Goal: Task Accomplishment & Management: Manage account settings

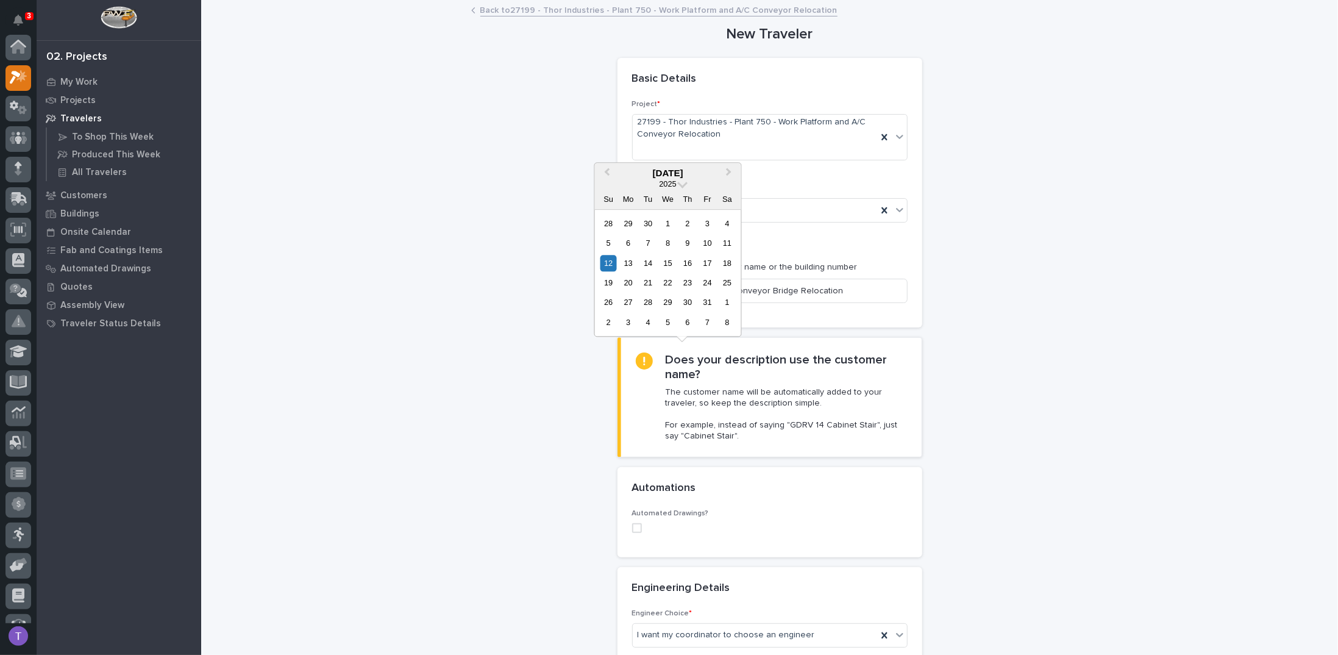
scroll to position [30, 0]
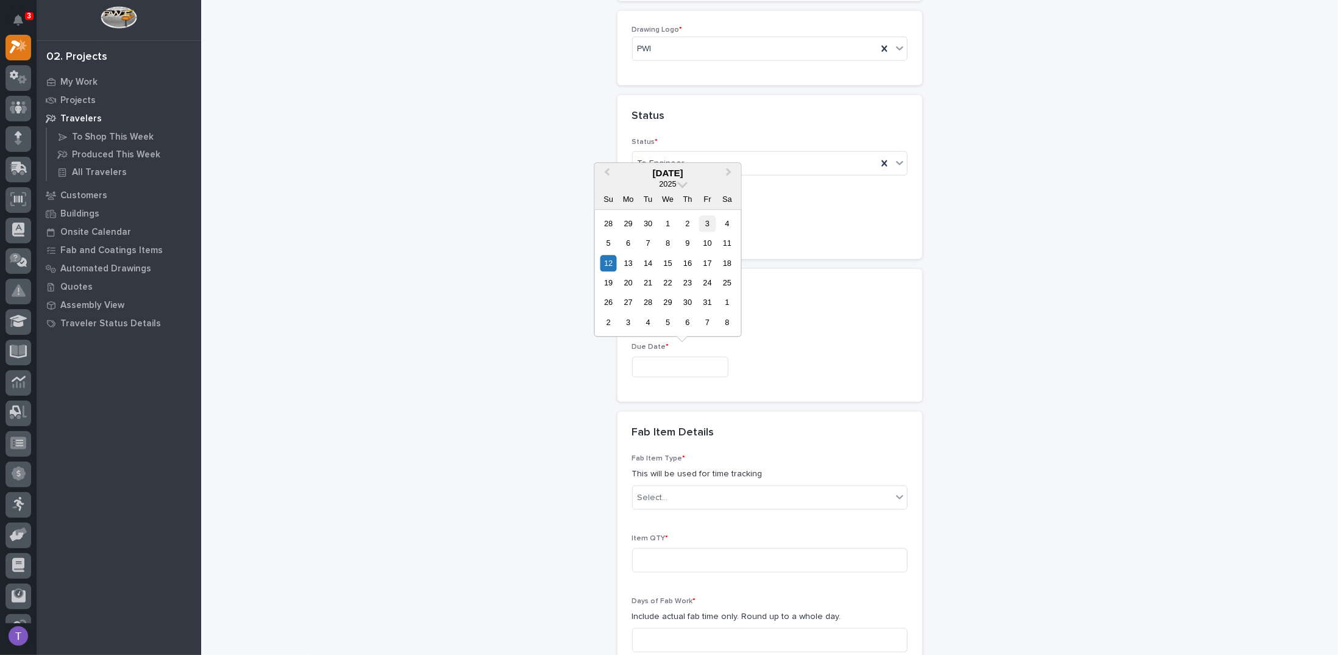
click at [707, 223] on div "3" at bounding box center [707, 223] width 16 height 16
type input "**********"
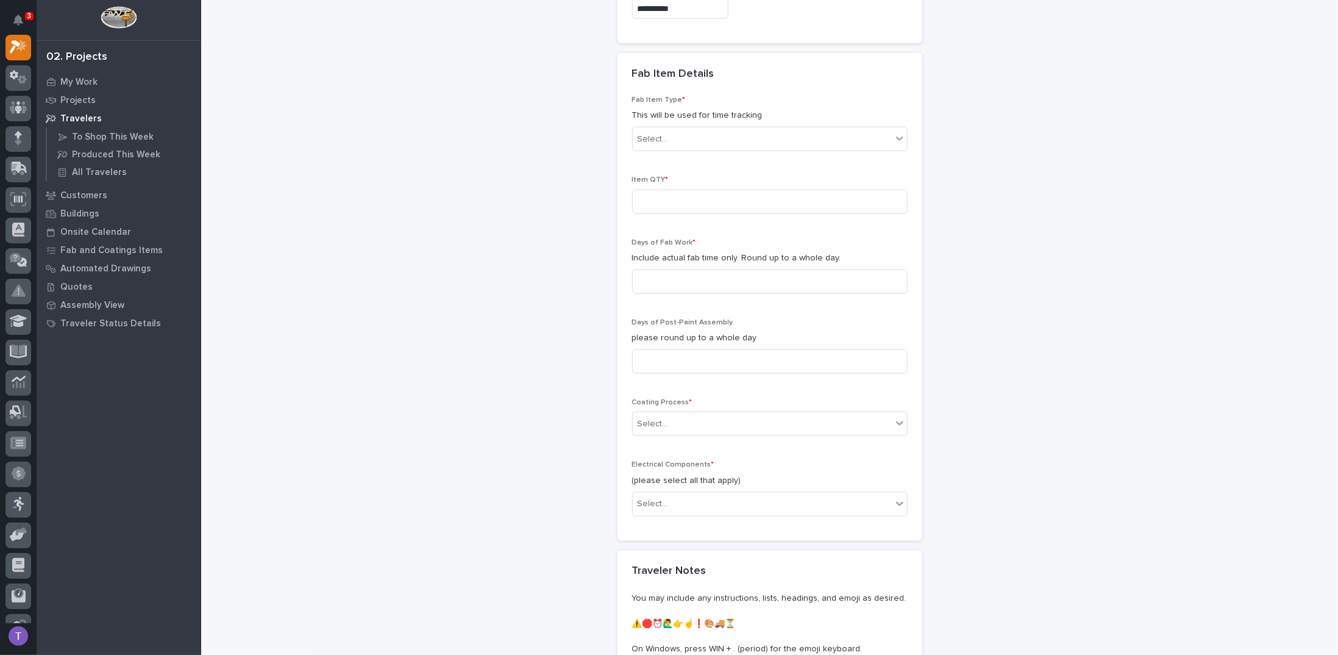
scroll to position [1036, 0]
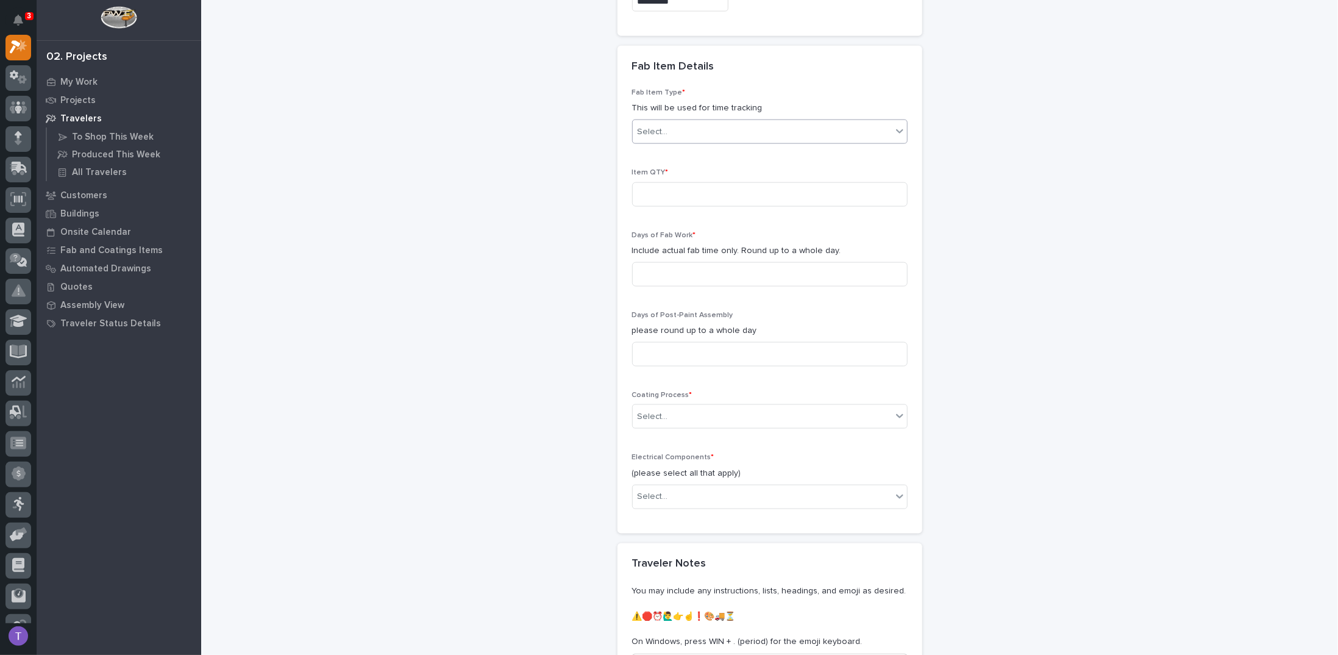
click at [646, 126] on div "Select..." at bounding box center [653, 132] width 30 height 13
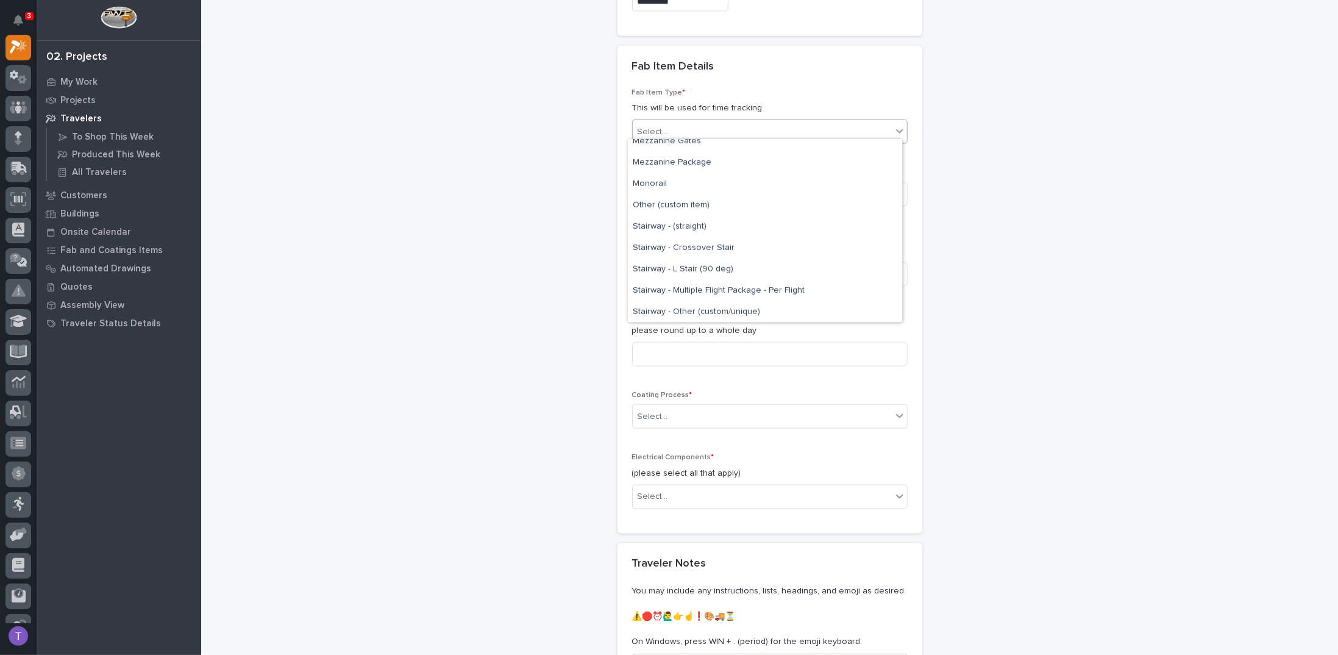
scroll to position [777, 0]
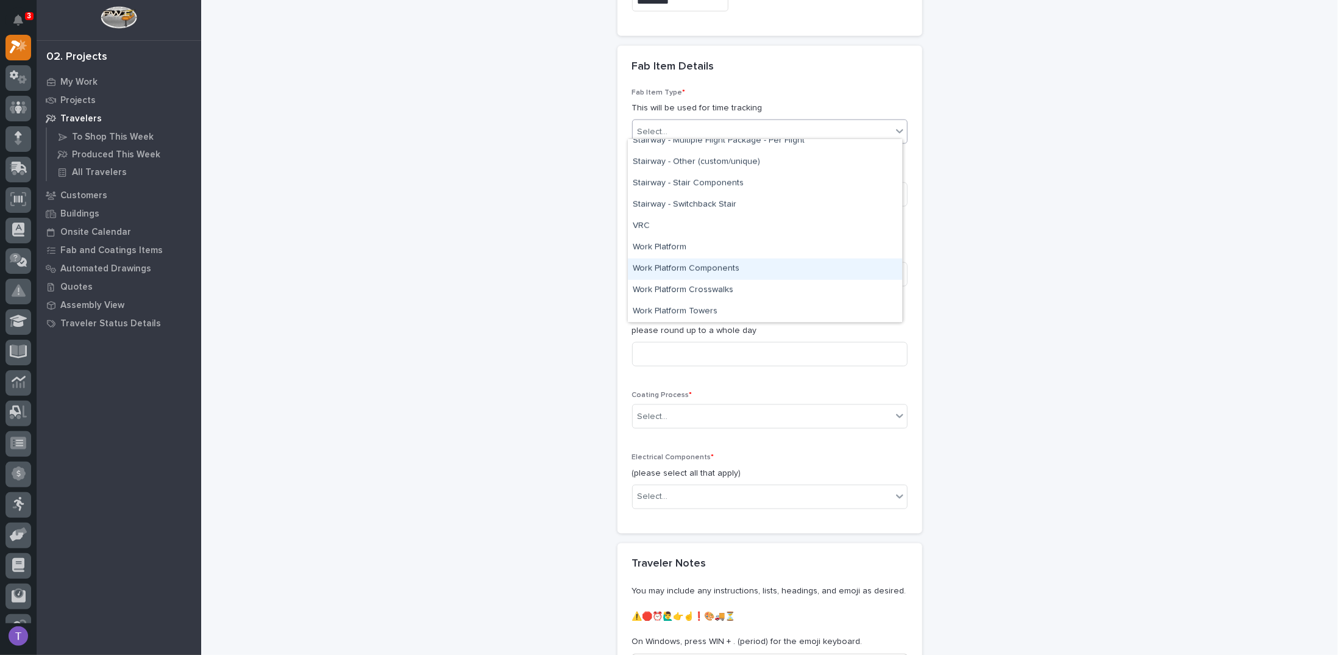
click at [663, 268] on div "Work Platform Components" at bounding box center [765, 269] width 274 height 21
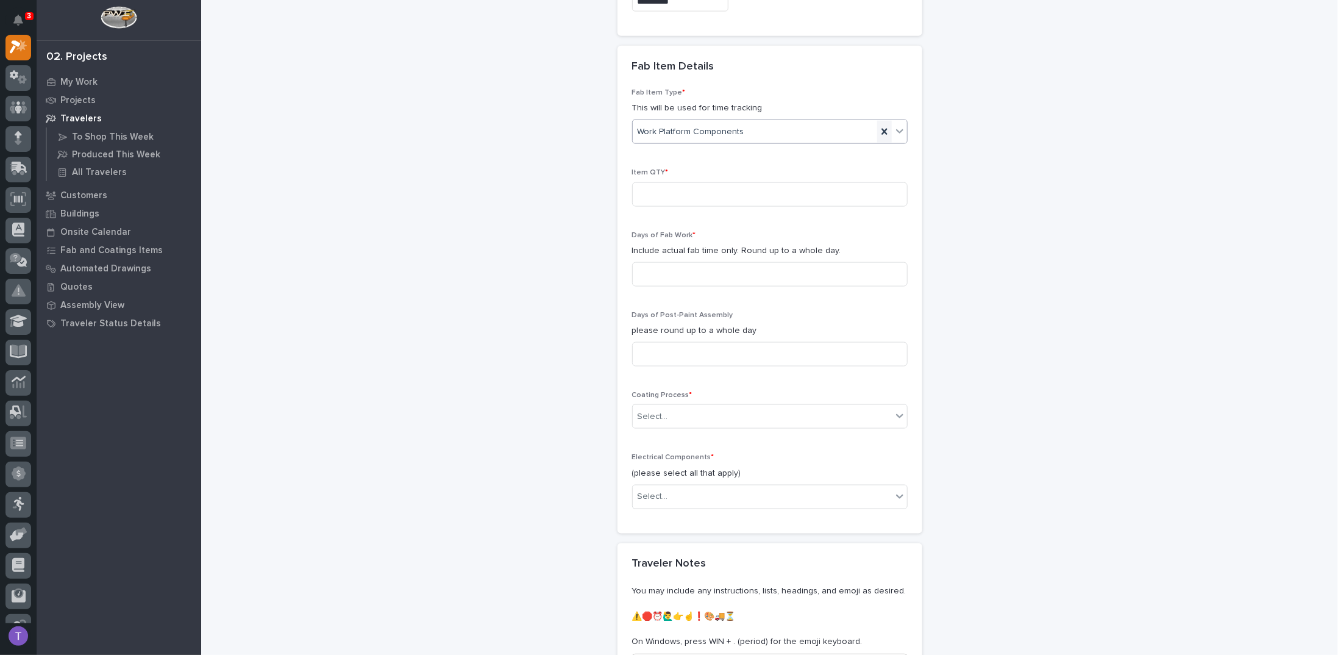
click at [882, 129] on icon at bounding box center [884, 132] width 5 height 6
click at [896, 125] on icon at bounding box center [900, 131] width 12 height 12
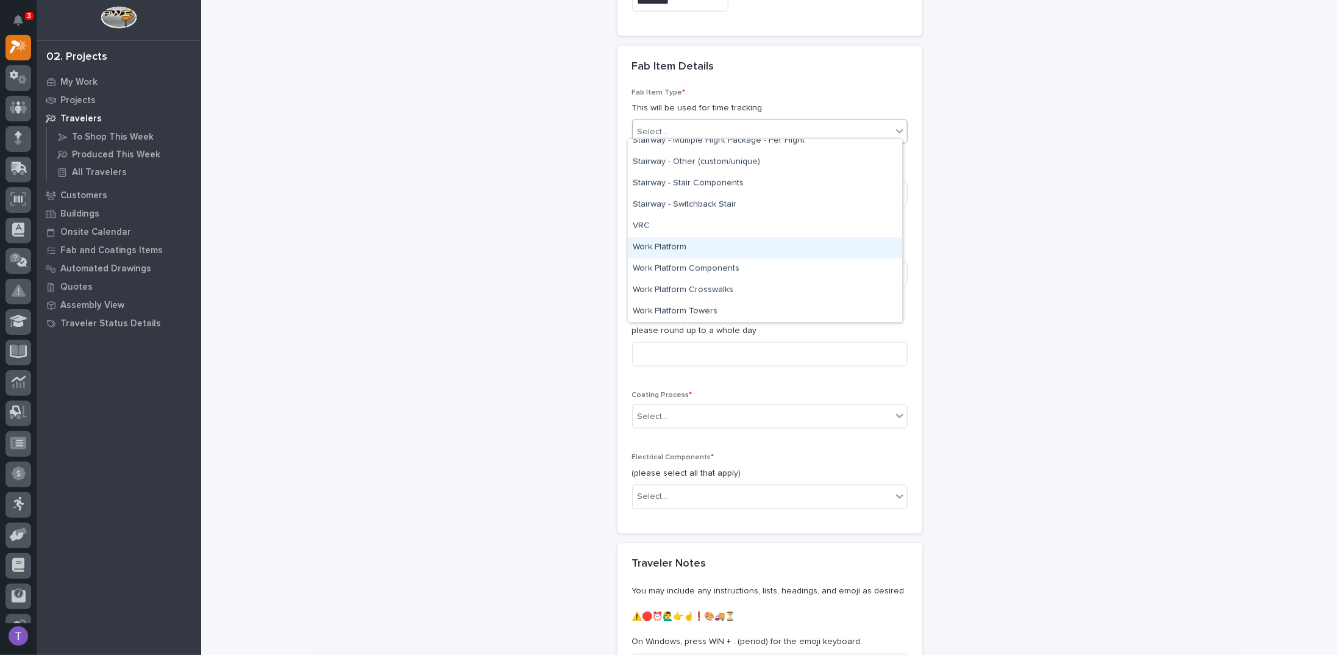
click at [663, 246] on div "Work Platform" at bounding box center [765, 247] width 274 height 21
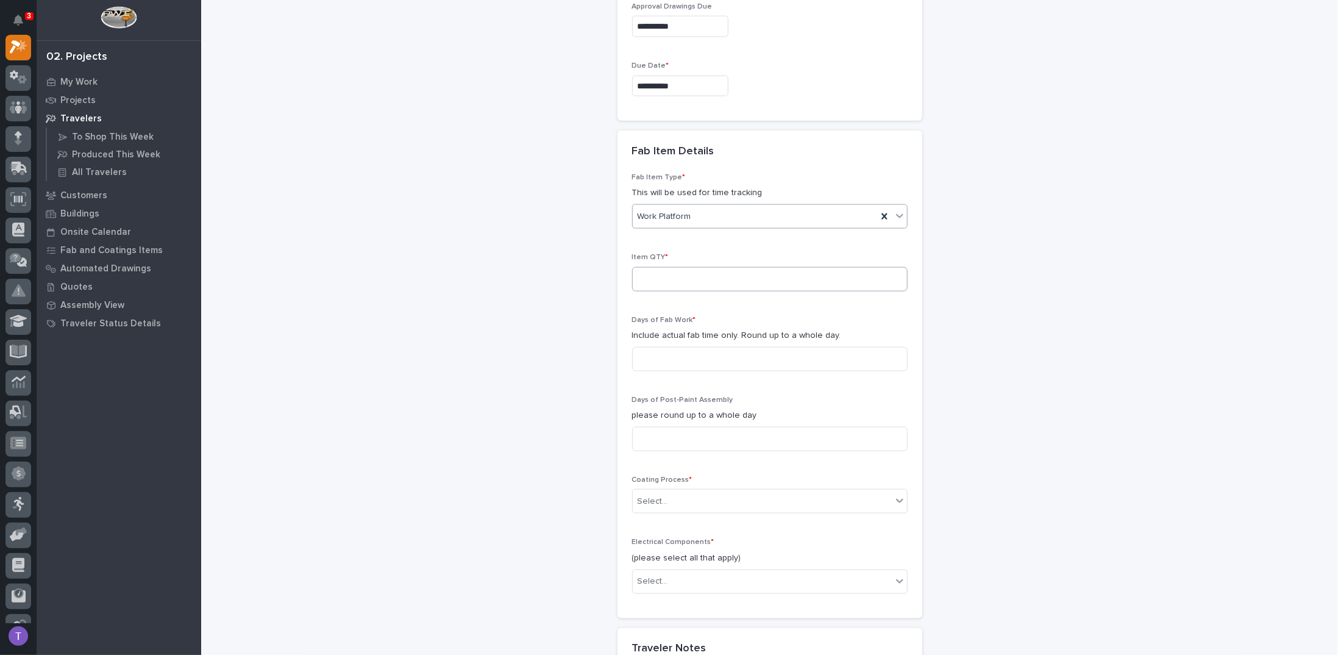
scroll to position [904, 0]
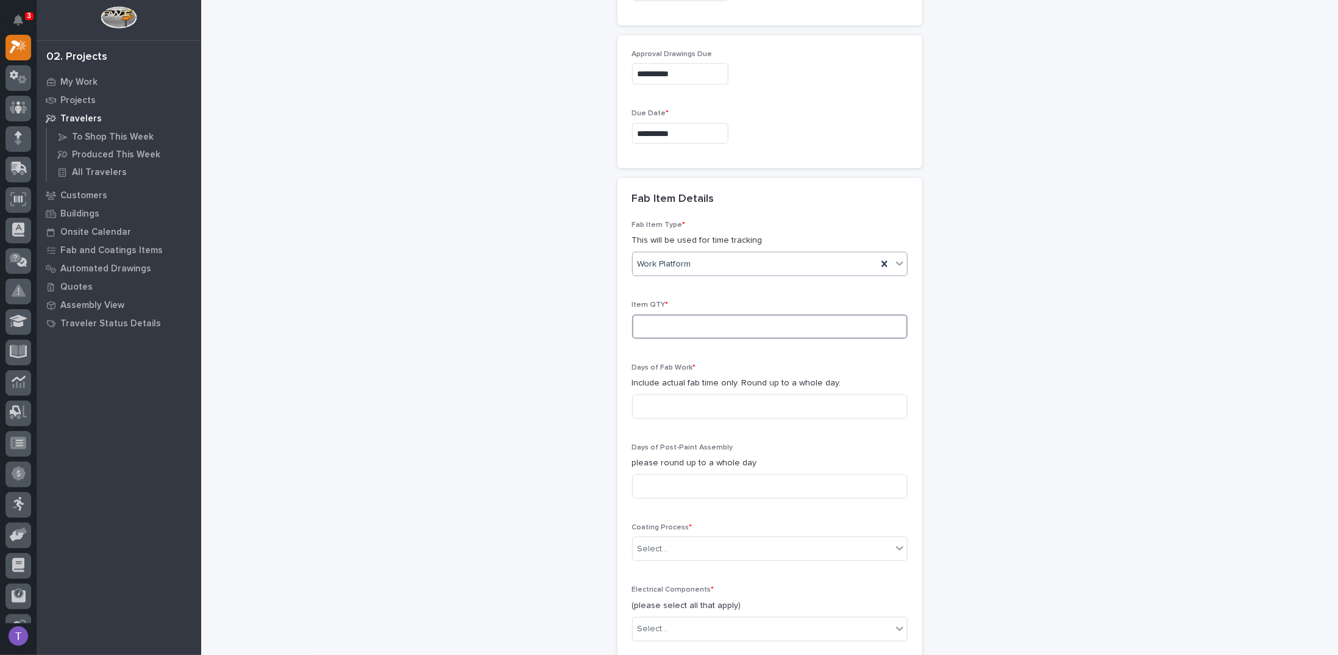
click at [652, 323] on input at bounding box center [770, 327] width 276 height 24
type input "1"
click at [660, 397] on input at bounding box center [770, 406] width 276 height 24
type input "1"
click at [646, 483] on input at bounding box center [770, 486] width 276 height 24
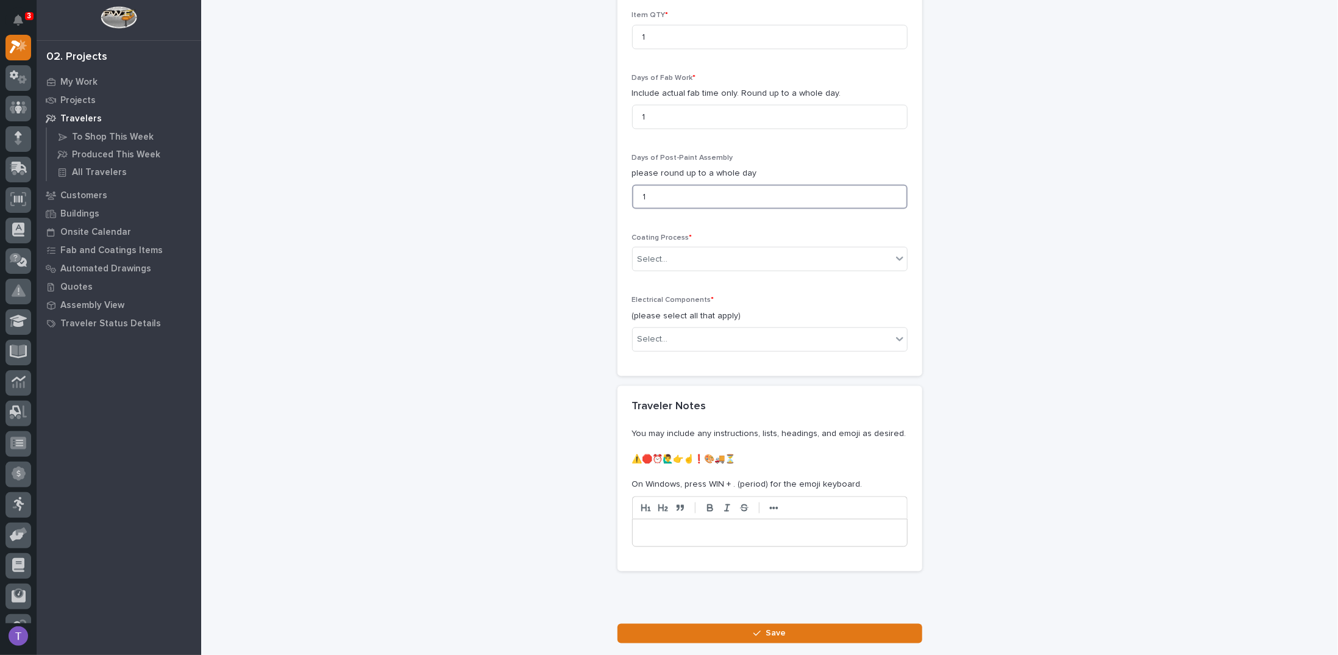
scroll to position [1270, 0]
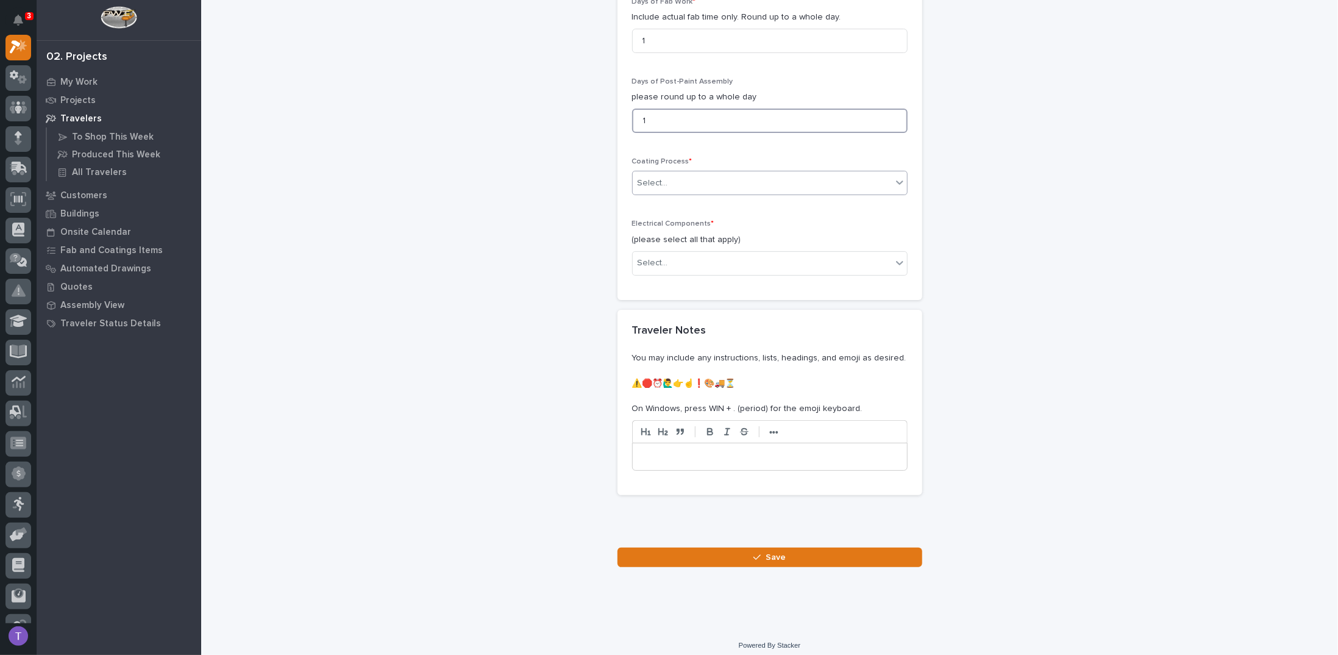
type input "1"
click at [638, 177] on div "Select..." at bounding box center [653, 183] width 30 height 13
click at [646, 220] on div "In-House Paint/Powder" at bounding box center [765, 221] width 274 height 21
click at [653, 257] on div "Select..." at bounding box center [653, 263] width 30 height 13
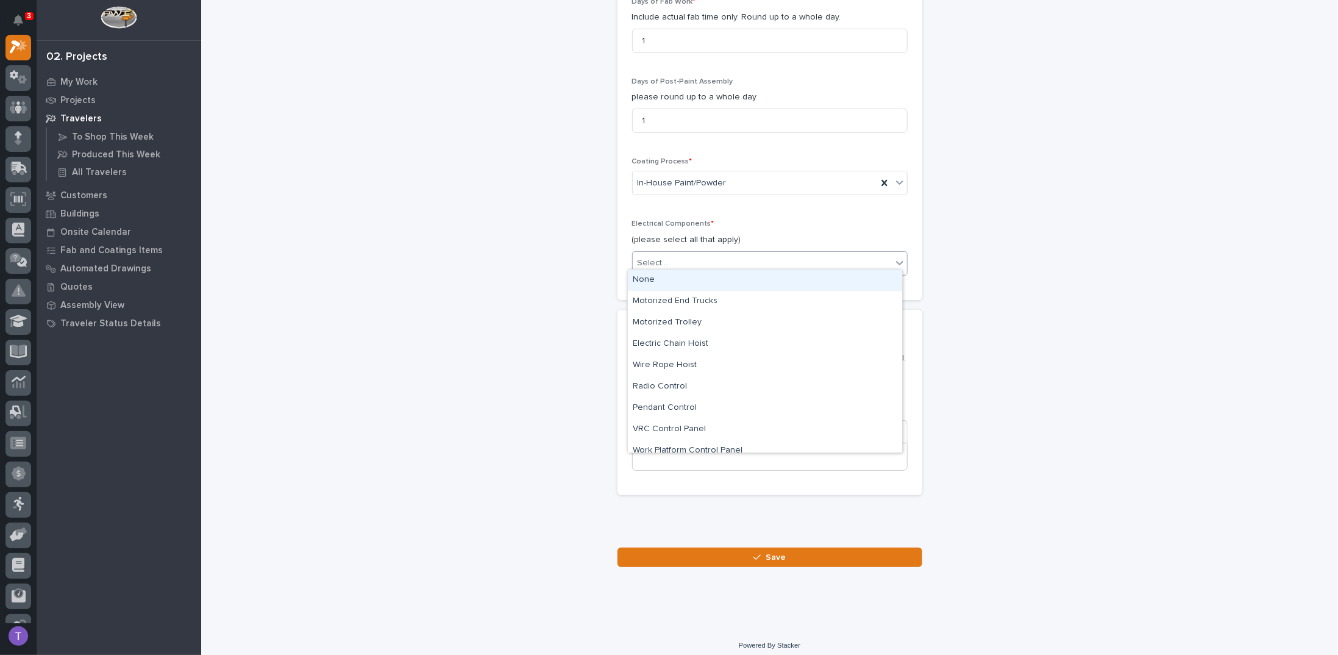
click at [643, 278] on div "None" at bounding box center [765, 279] width 274 height 21
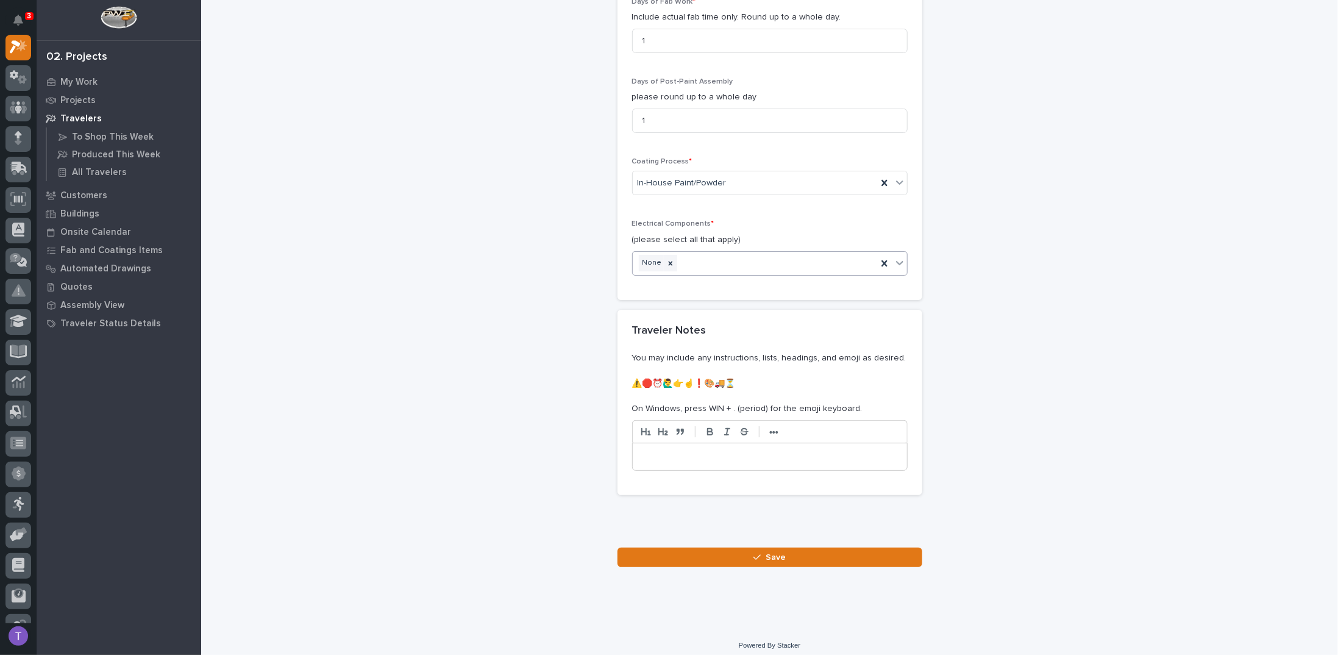
click at [679, 451] on p at bounding box center [770, 457] width 256 height 12
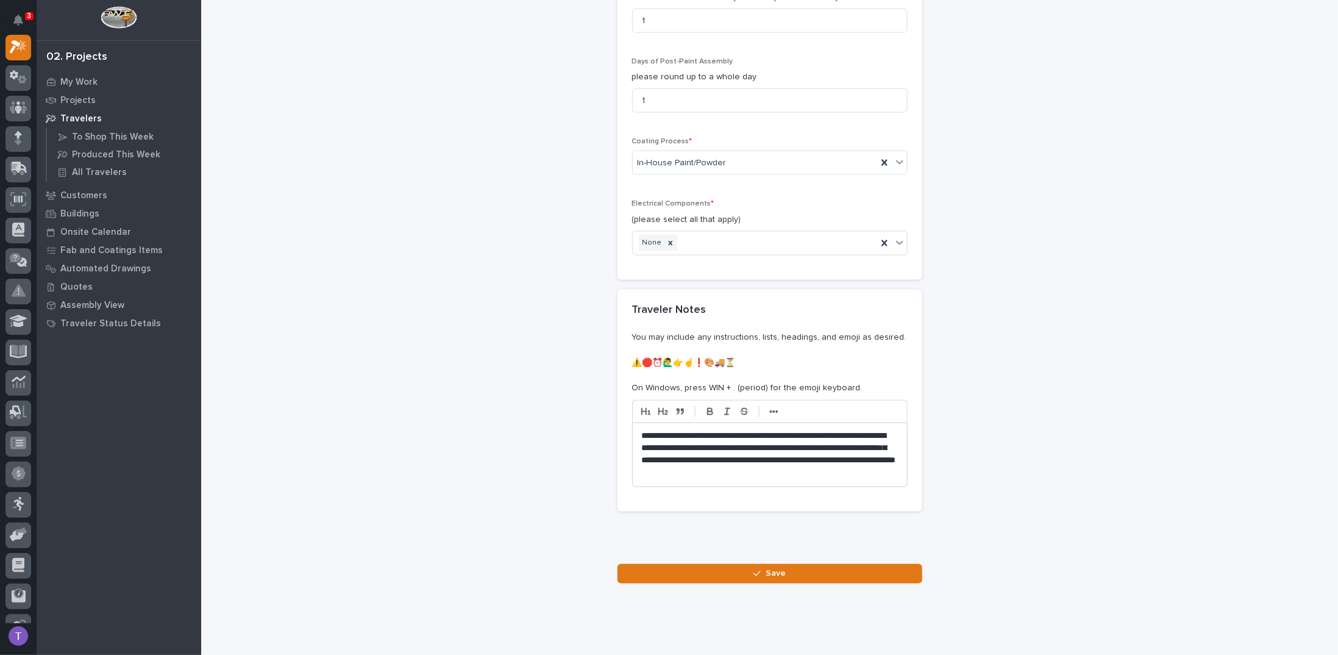
scroll to position [1307, 0]
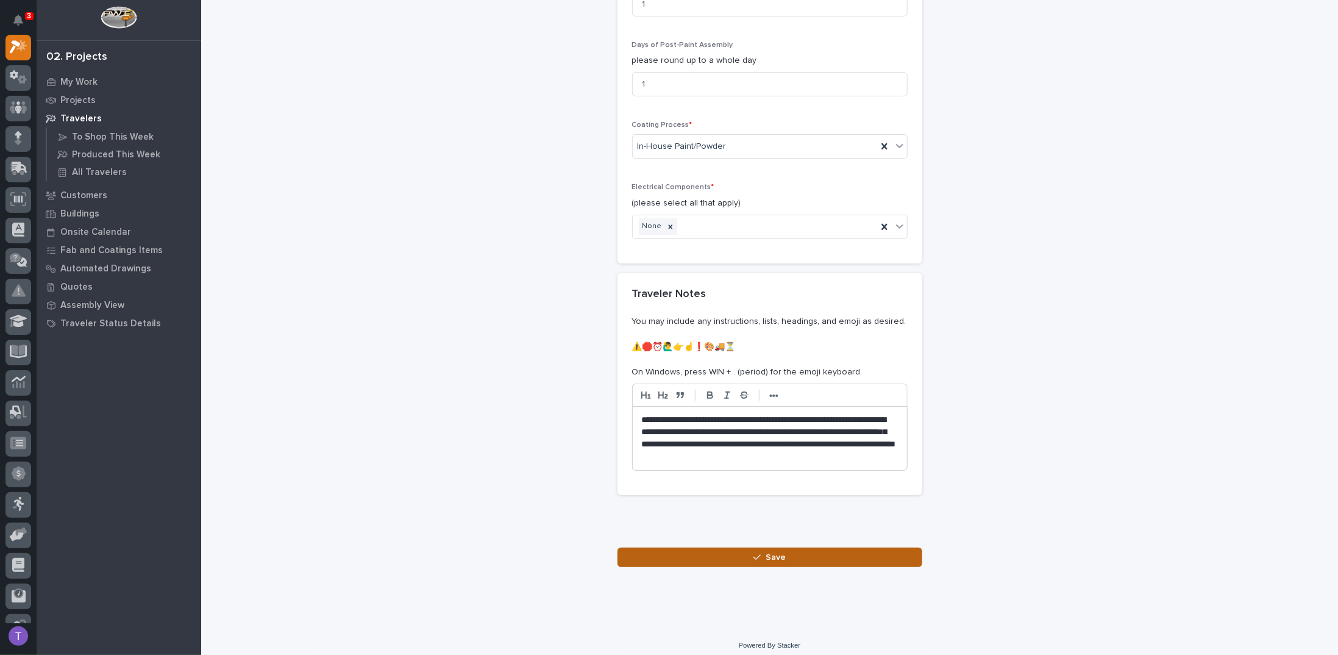
click at [766, 552] on span "Save" at bounding box center [776, 557] width 20 height 11
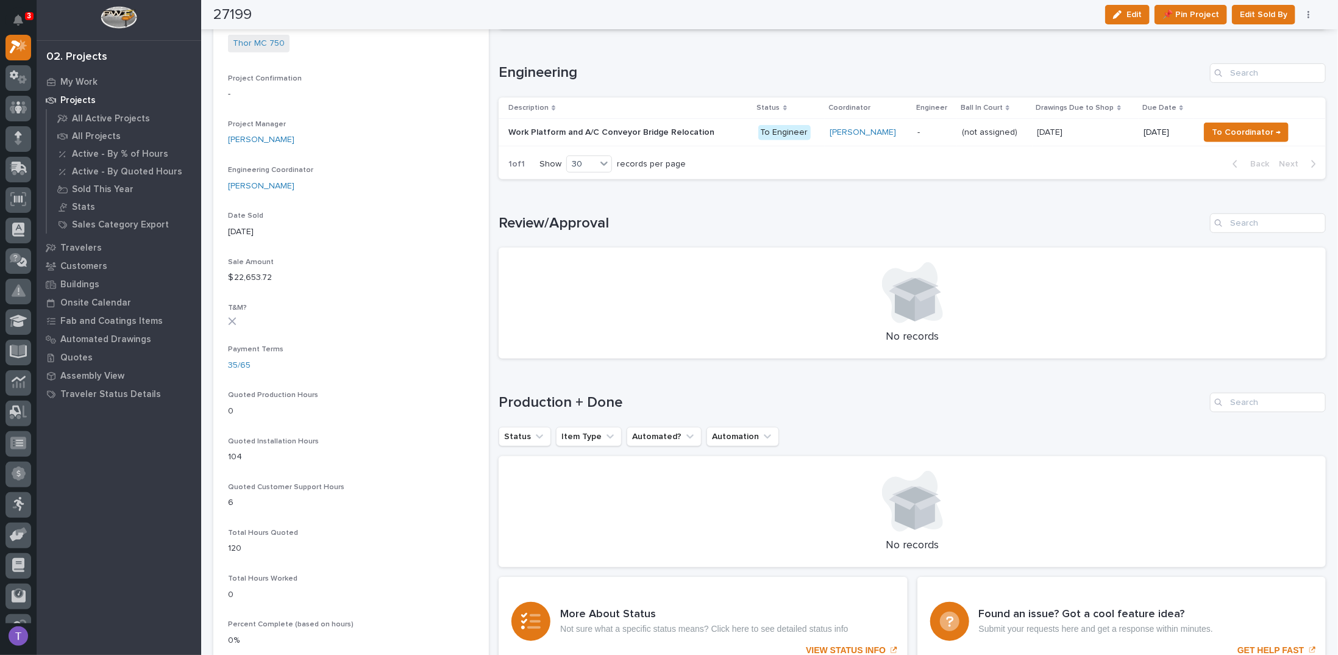
scroll to position [549, 0]
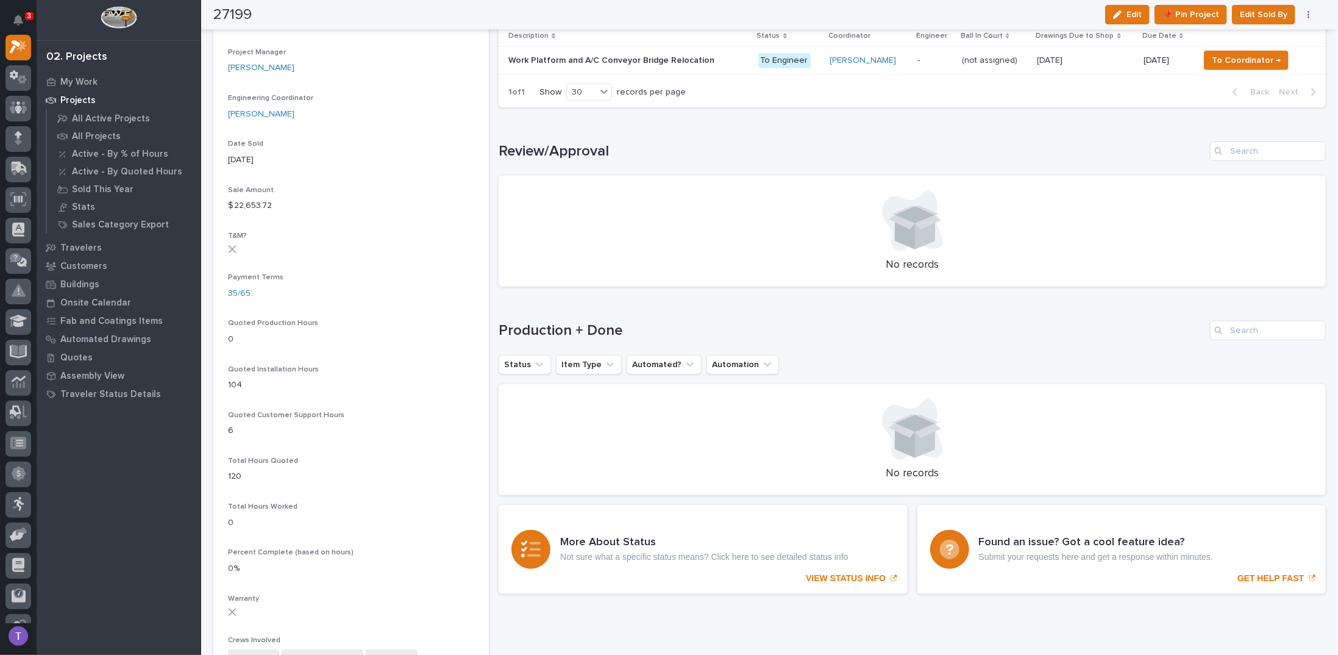
click at [585, 54] on p "Work Platform and A/C Conveyor Bridge Relocation" at bounding box center [612, 59] width 209 height 13
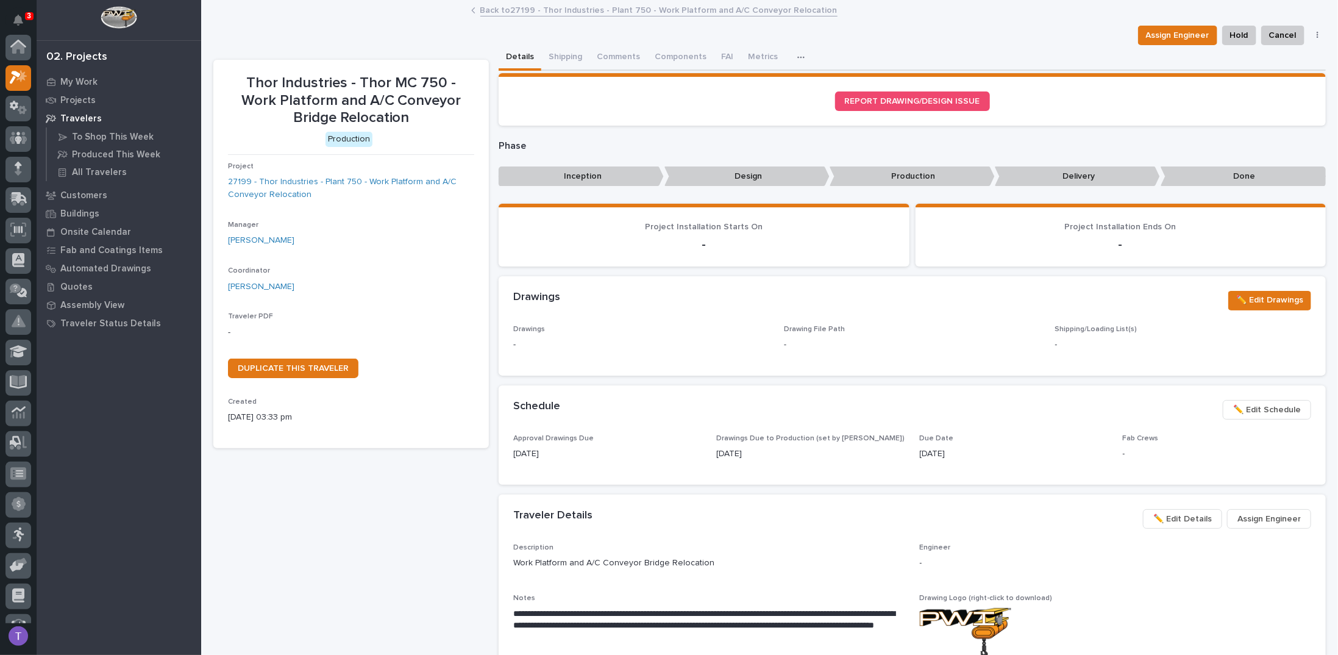
scroll to position [30, 0]
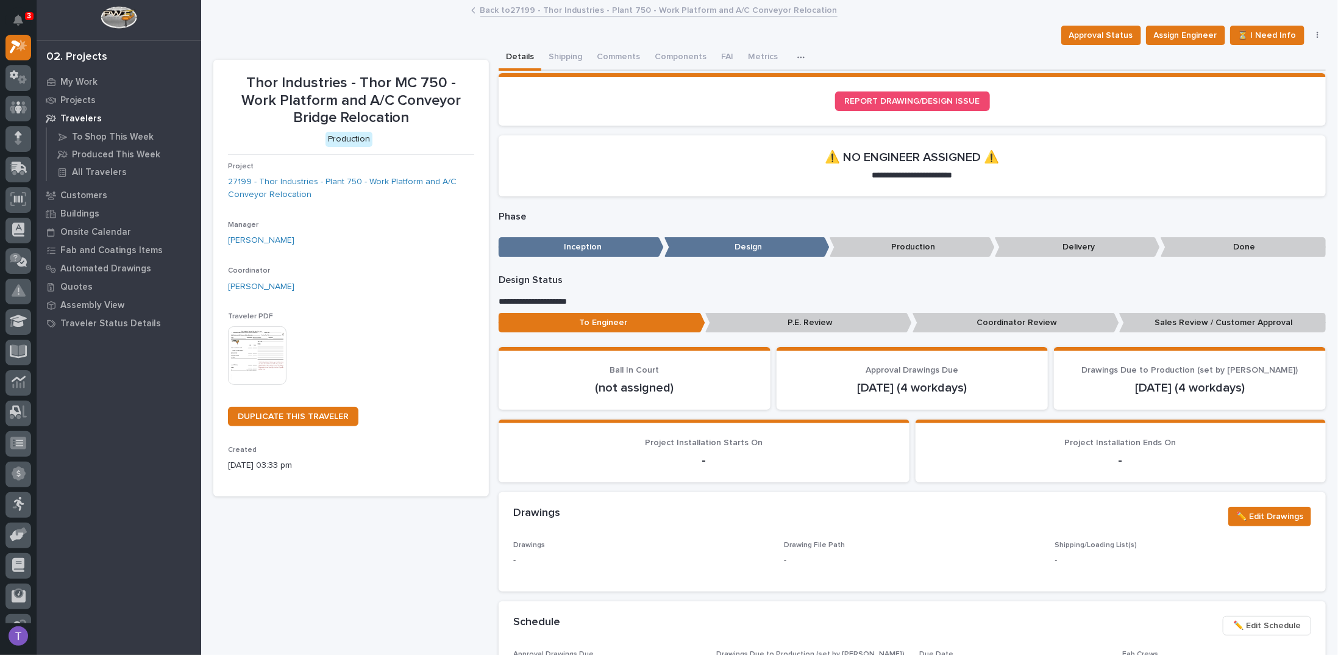
click at [255, 351] on img at bounding box center [257, 355] width 59 height 59
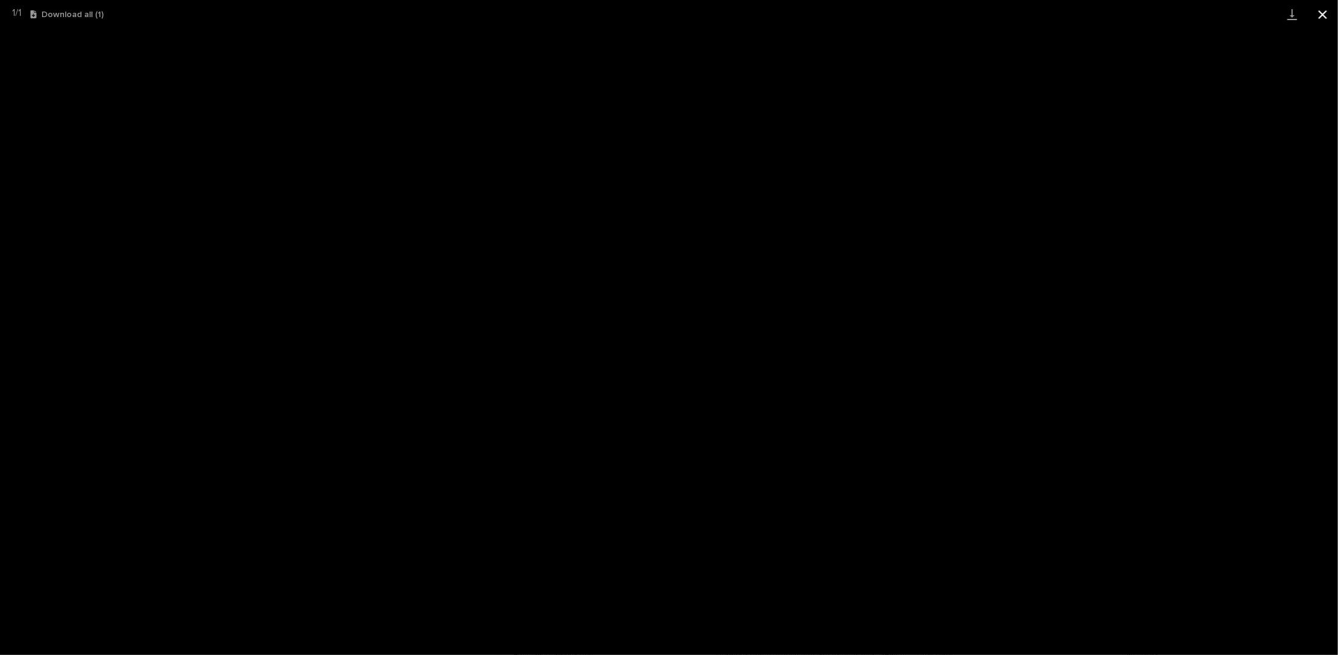
click at [1322, 12] on button "Close gallery" at bounding box center [1323, 14] width 30 height 29
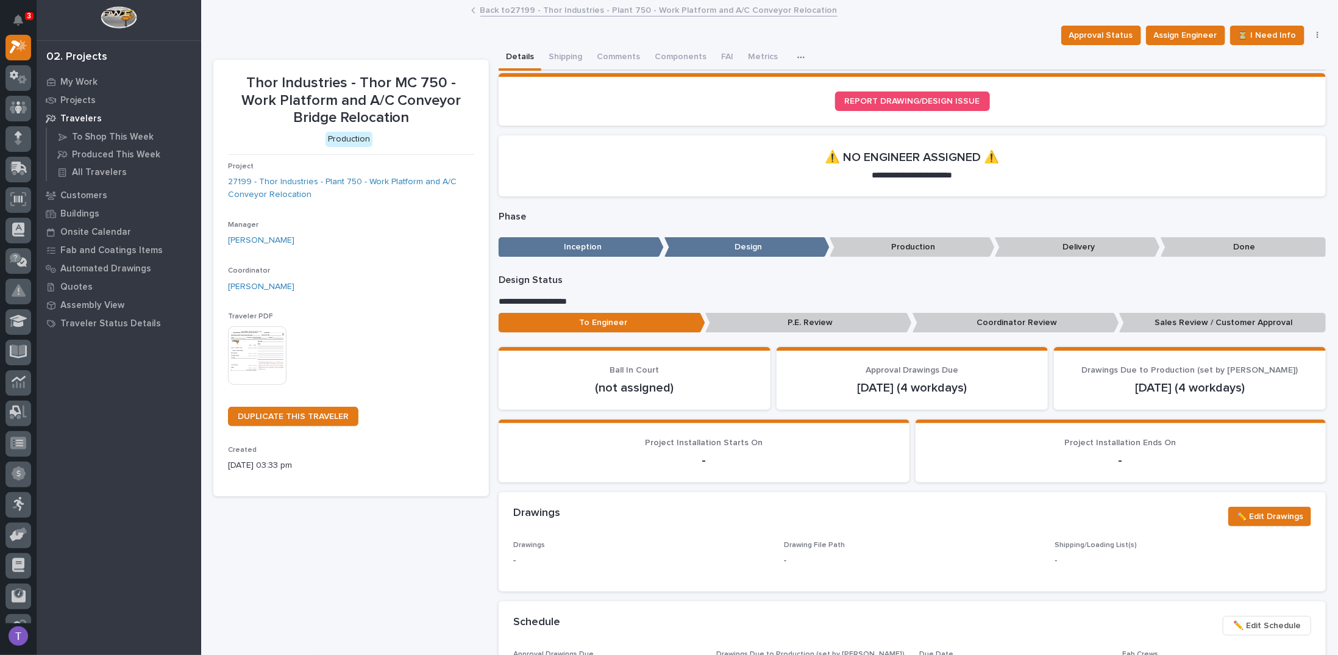
click at [491, 9] on link "Back to 27199 - Thor Industries - Plant 750 - Work Platform and A/C Conveyor Re…" at bounding box center [658, 9] width 357 height 14
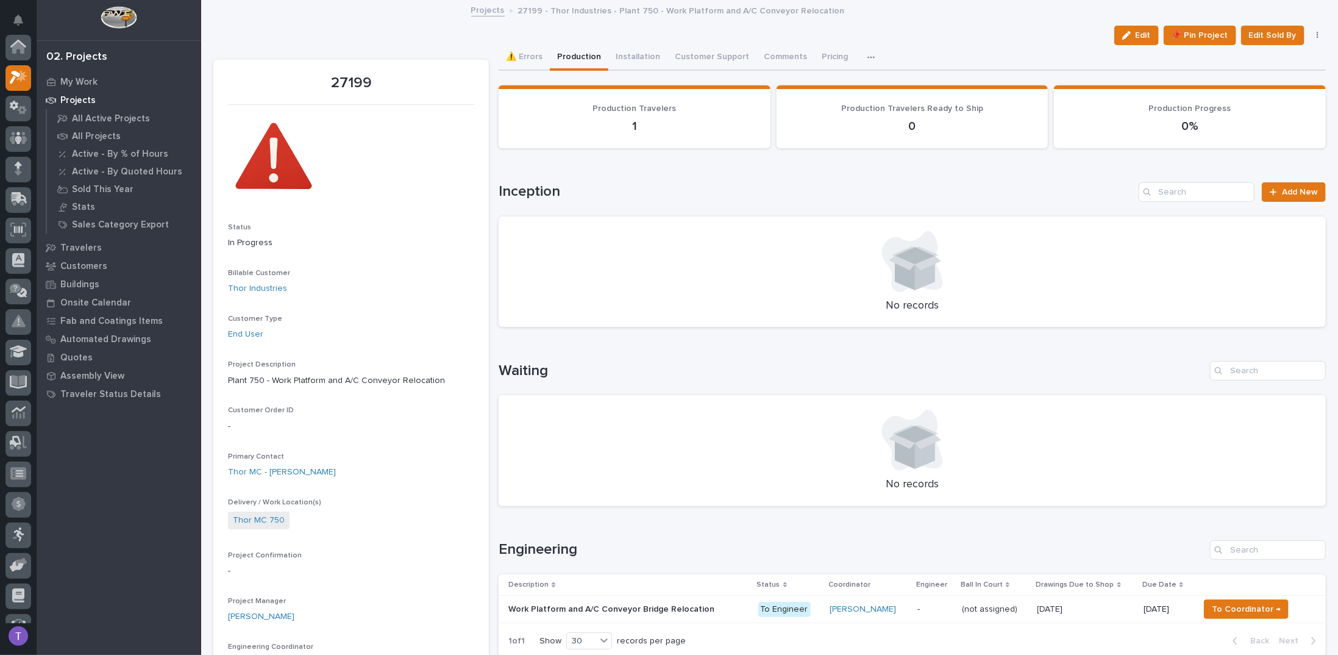
scroll to position [30, 0]
click at [1138, 28] on button "Edit" at bounding box center [1137, 36] width 45 height 20
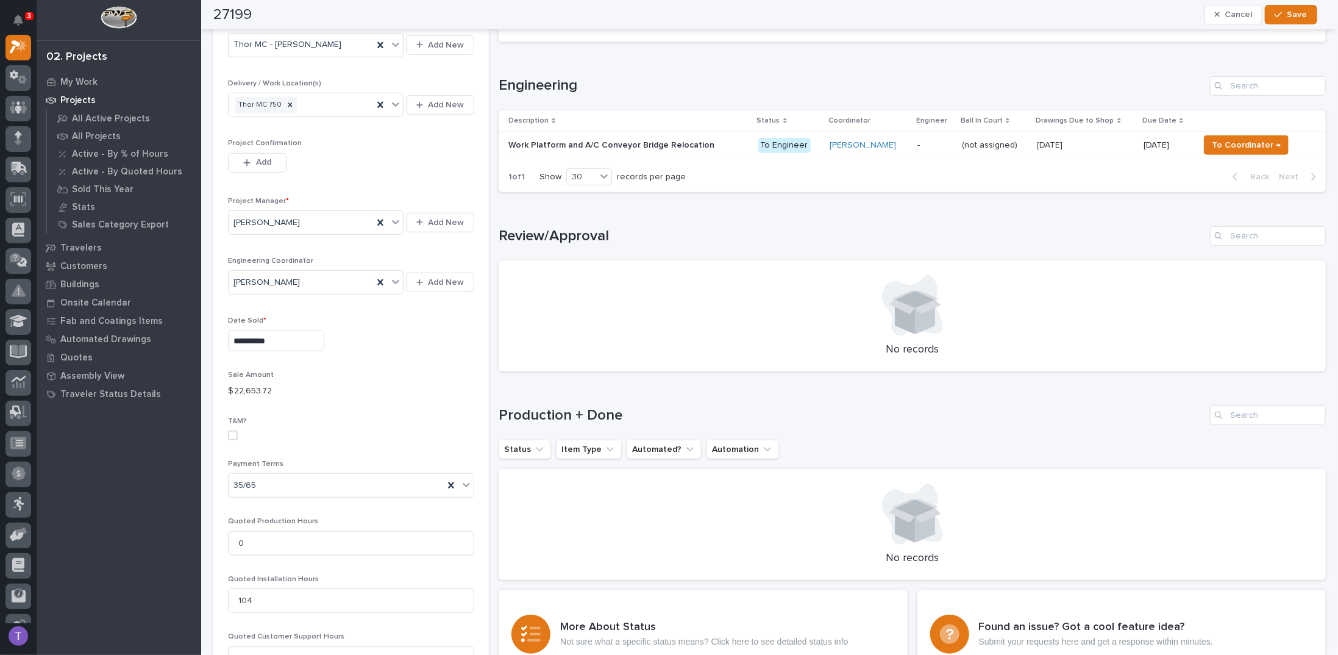
scroll to position [488, 0]
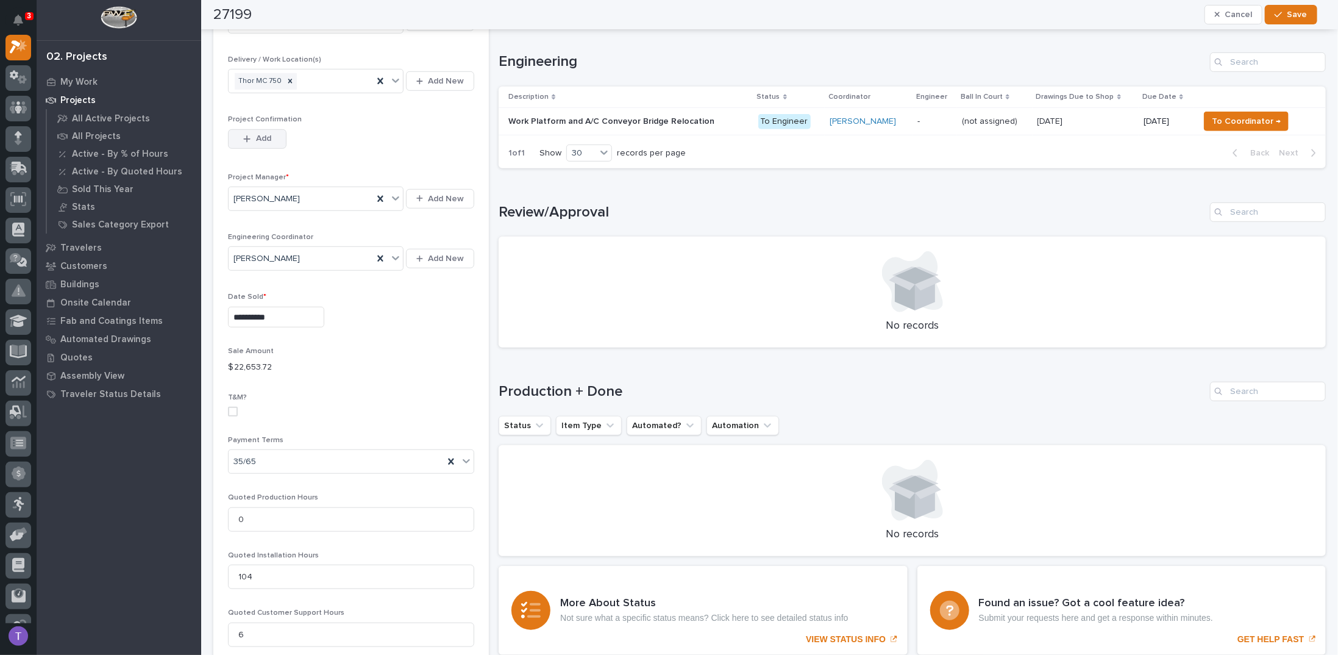
click at [249, 135] on icon "button" at bounding box center [246, 139] width 7 height 9
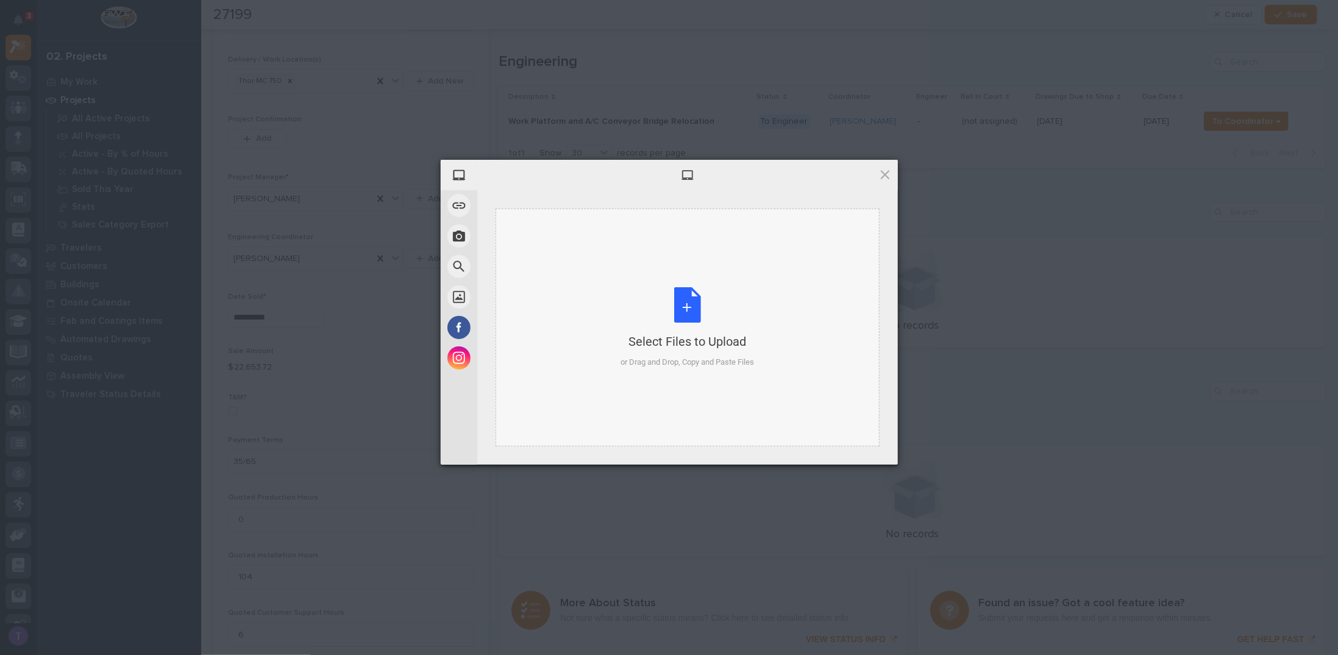
click at [683, 288] on div "Select Files to Upload or Drag and Drop, Copy and Paste Files" at bounding box center [688, 327] width 134 height 81
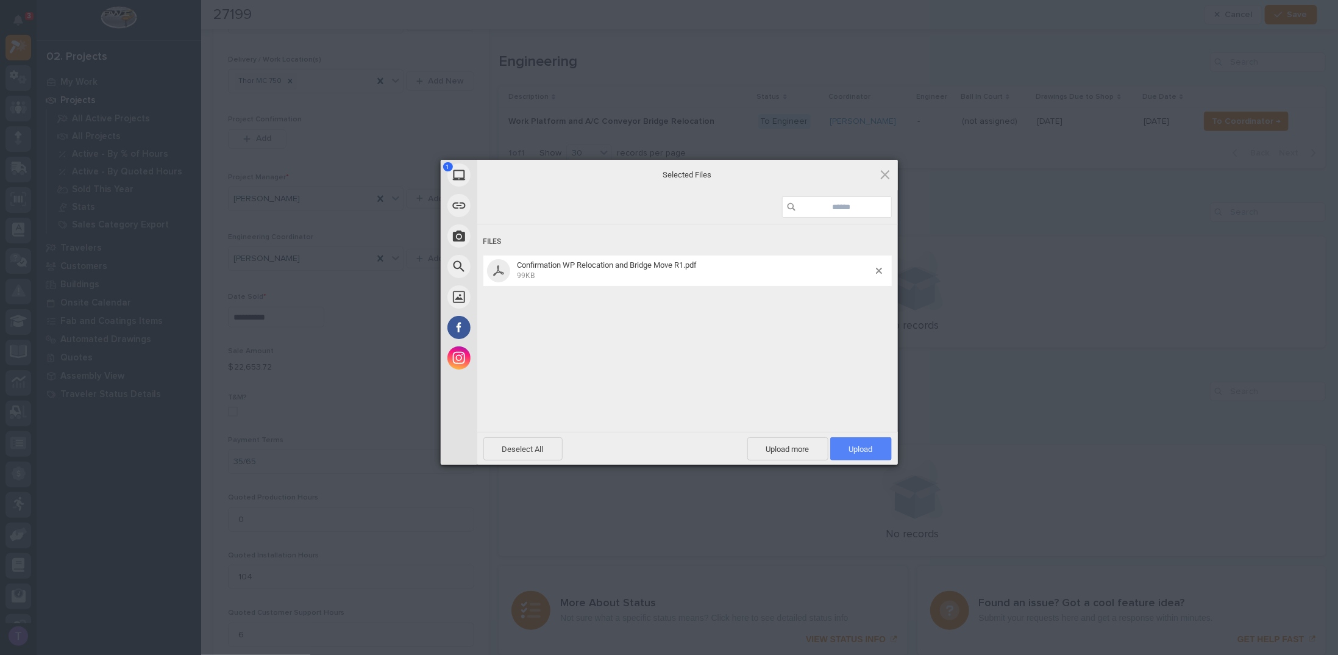
click at [861, 449] on span "Upload 1" at bounding box center [861, 448] width 24 height 9
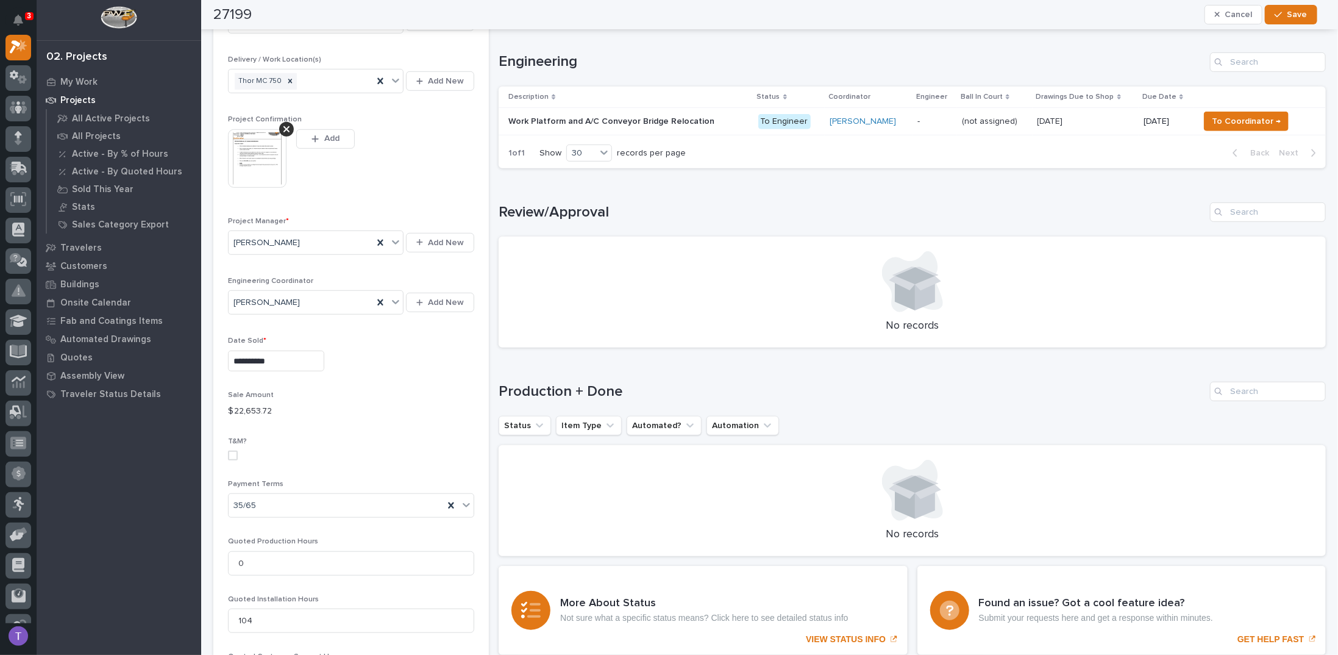
scroll to position [510, 0]
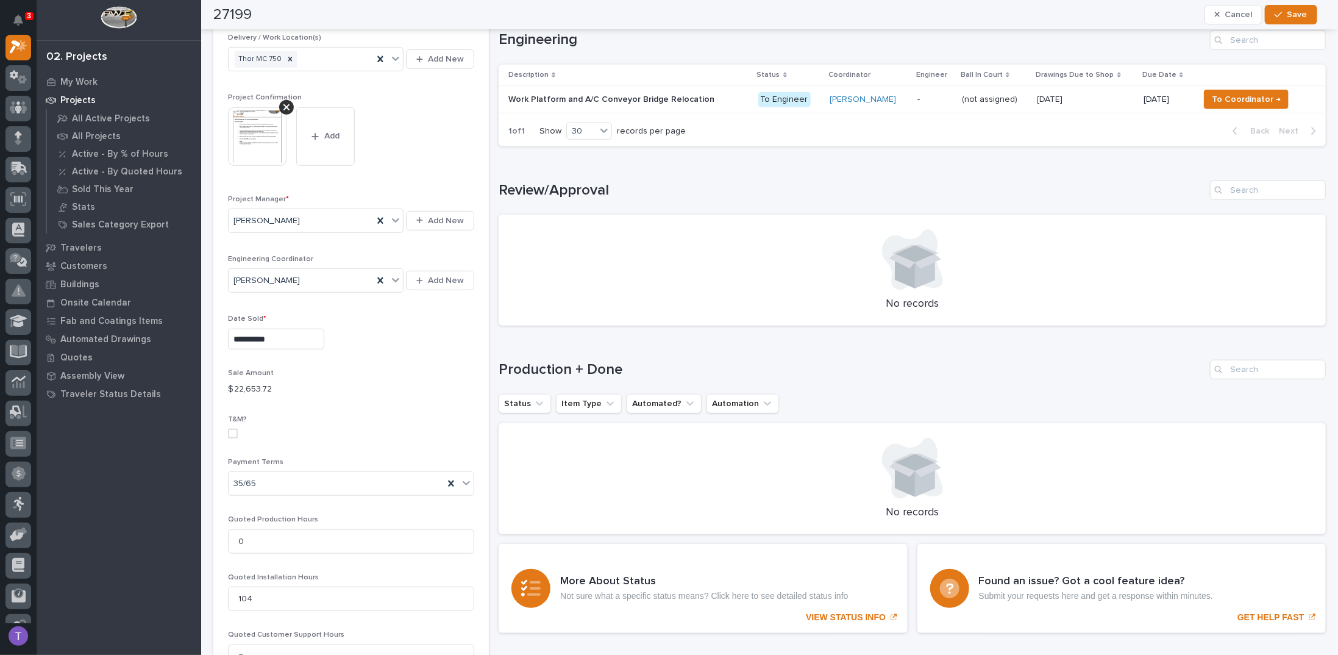
click at [259, 122] on img at bounding box center [257, 136] width 59 height 59
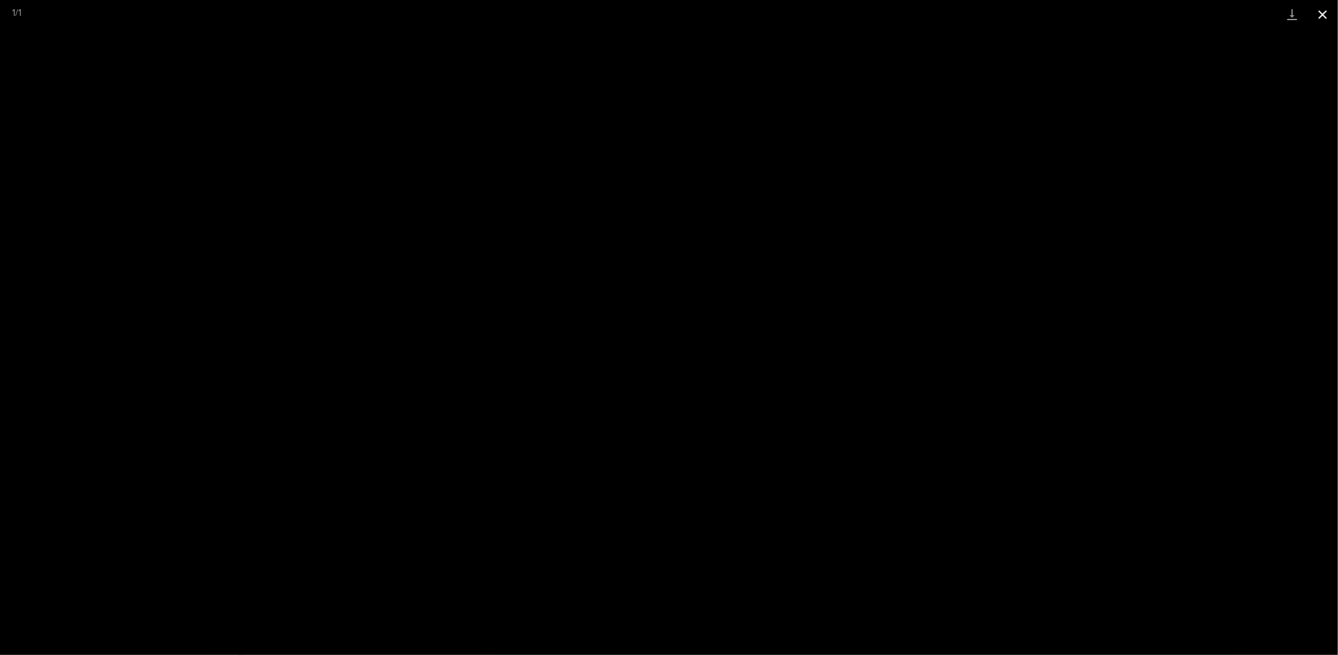
click at [1324, 10] on button "Close gallery" at bounding box center [1323, 14] width 30 height 29
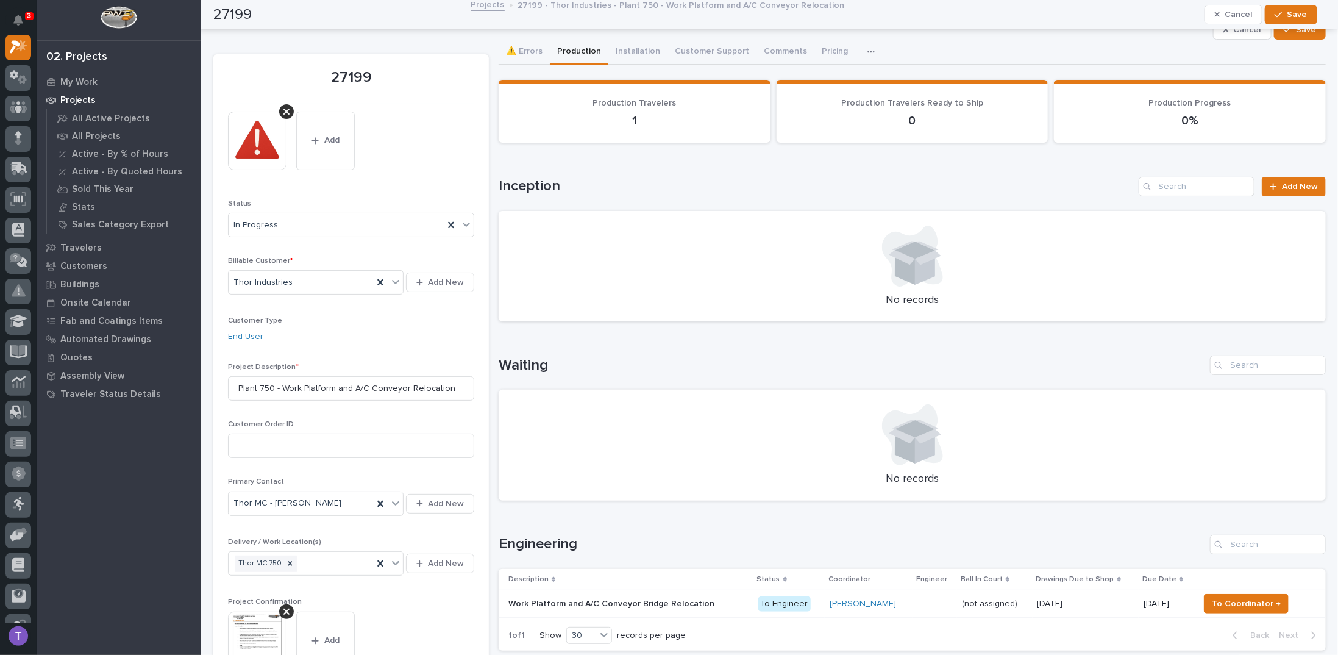
scroll to position [0, 0]
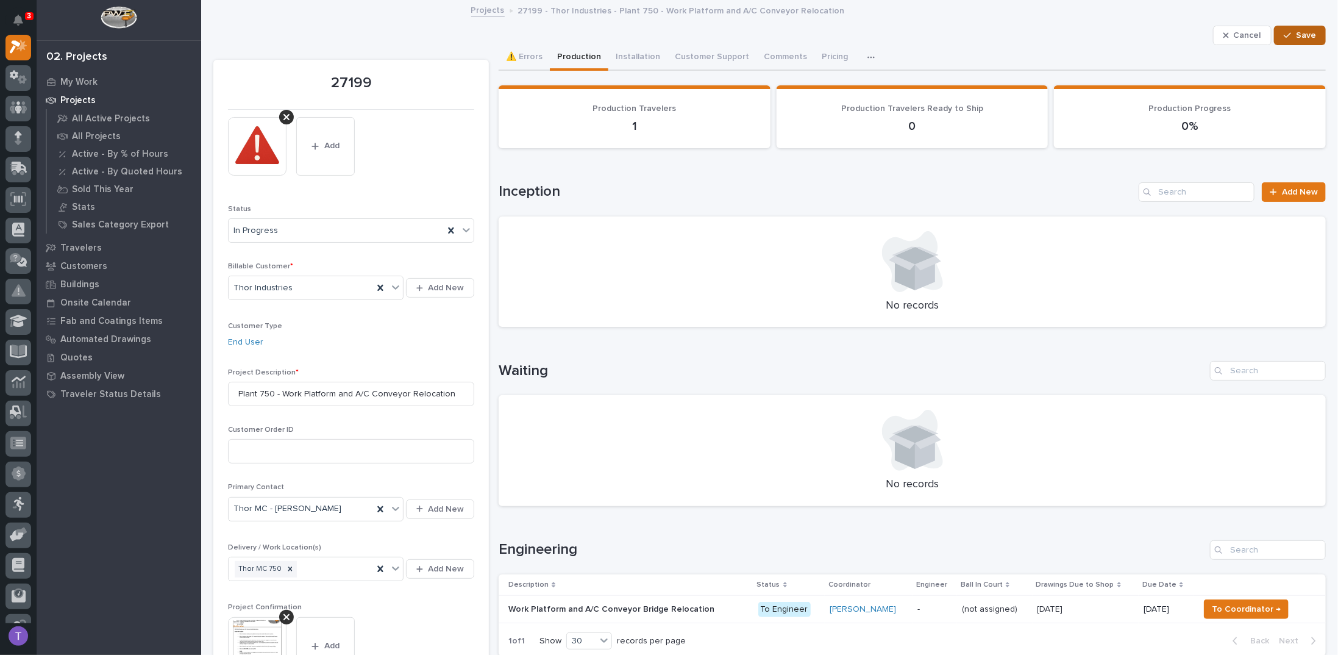
click at [1296, 35] on span "Save" at bounding box center [1306, 35] width 20 height 11
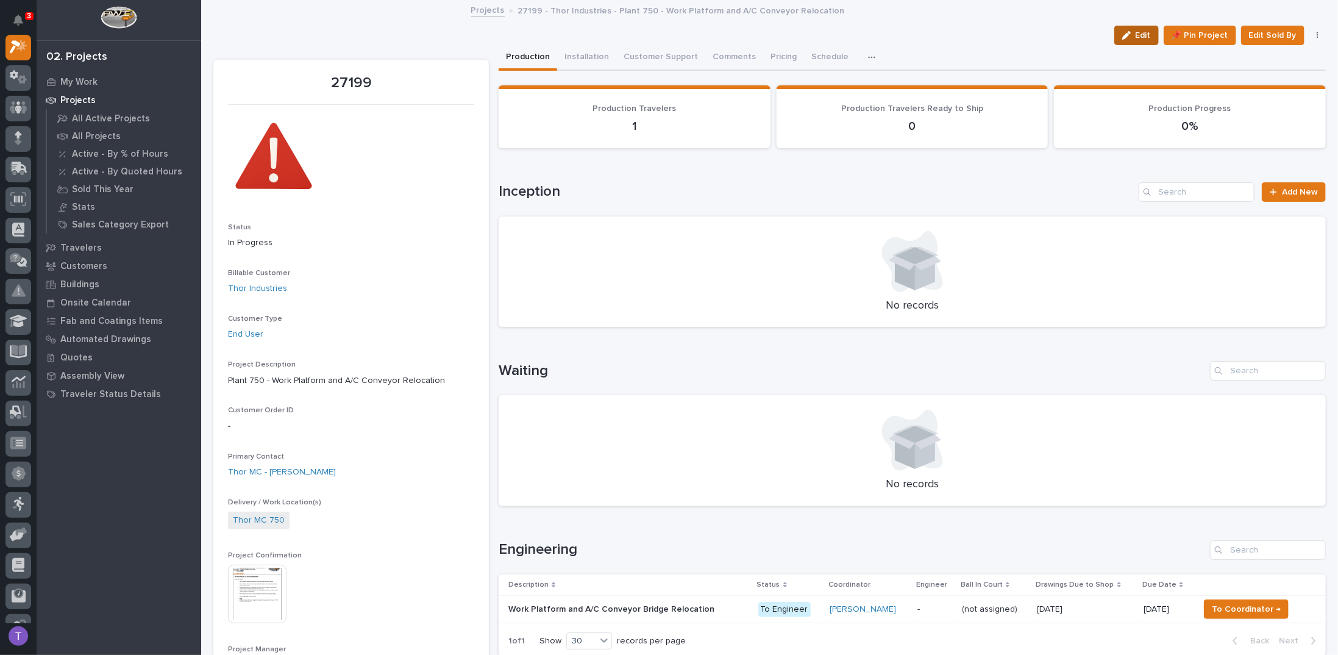
click at [1126, 37] on icon "button" at bounding box center [1126, 35] width 9 height 9
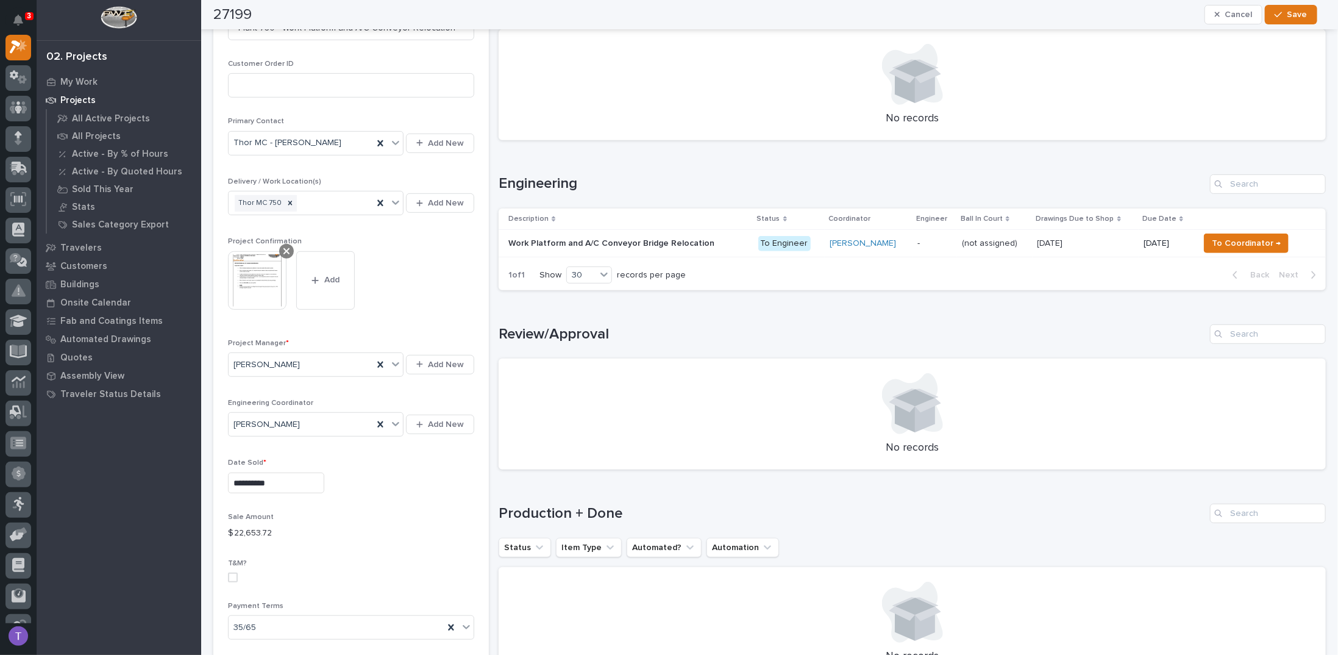
click at [284, 252] on icon at bounding box center [287, 251] width 6 height 10
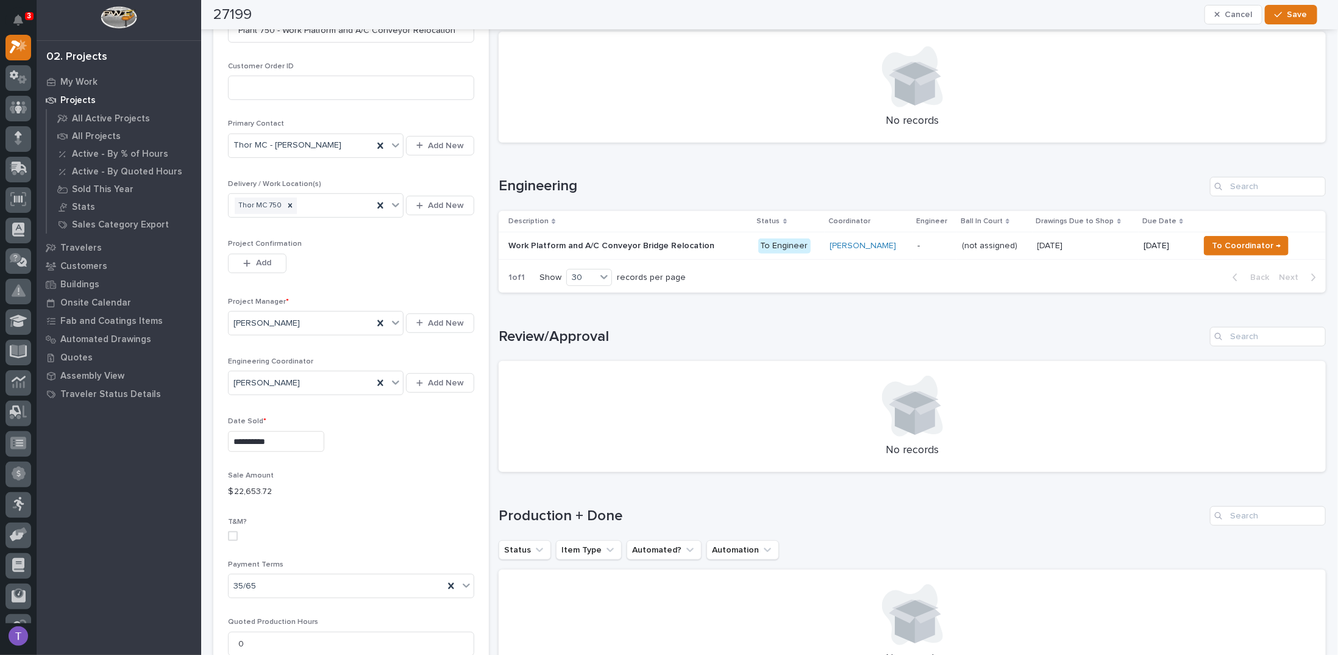
scroll to position [344, 0]
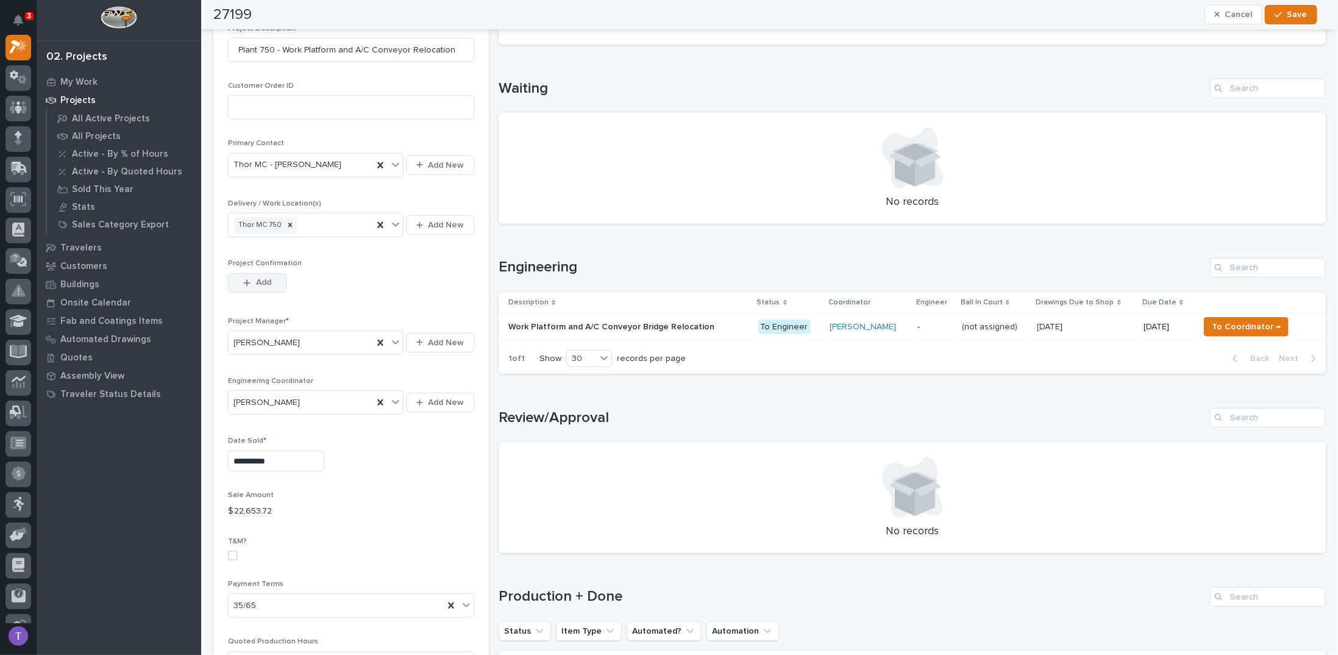
click at [266, 277] on span "Add" at bounding box center [263, 282] width 15 height 11
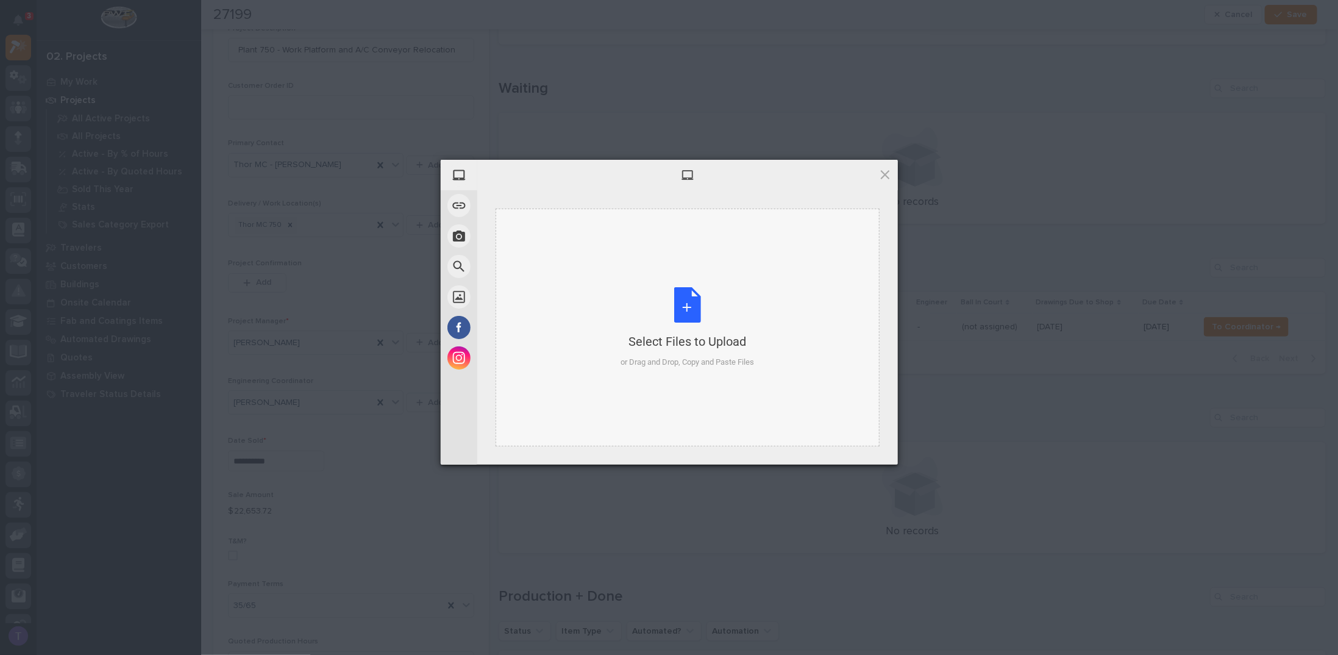
click at [685, 299] on div "Select Files to Upload or Drag and Drop, Copy and Paste Files" at bounding box center [688, 327] width 134 height 81
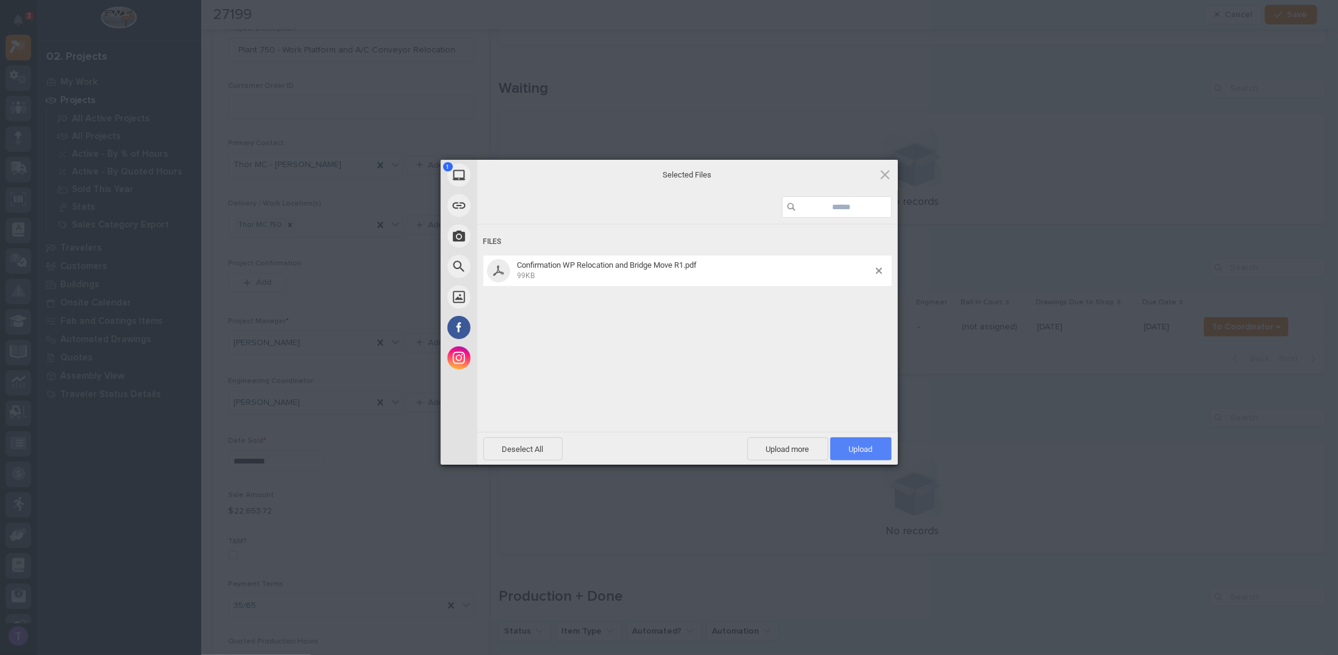
click at [862, 444] on span "Upload 1" at bounding box center [861, 448] width 24 height 9
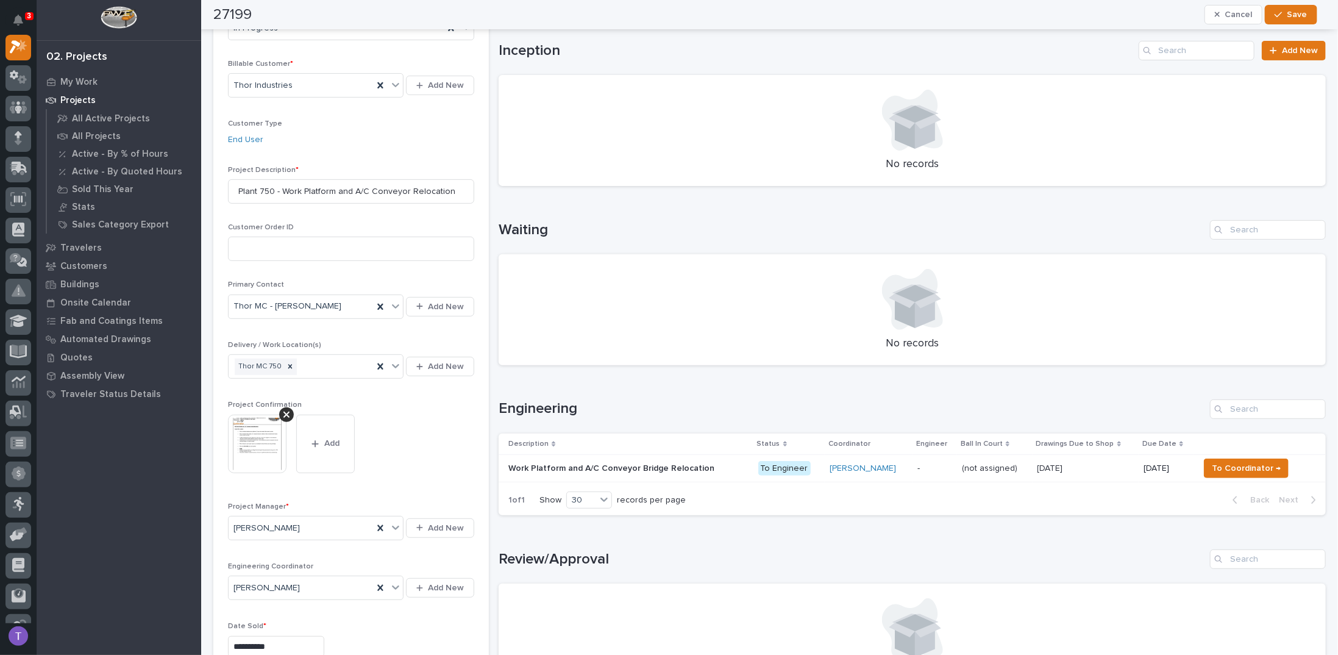
scroll to position [0, 0]
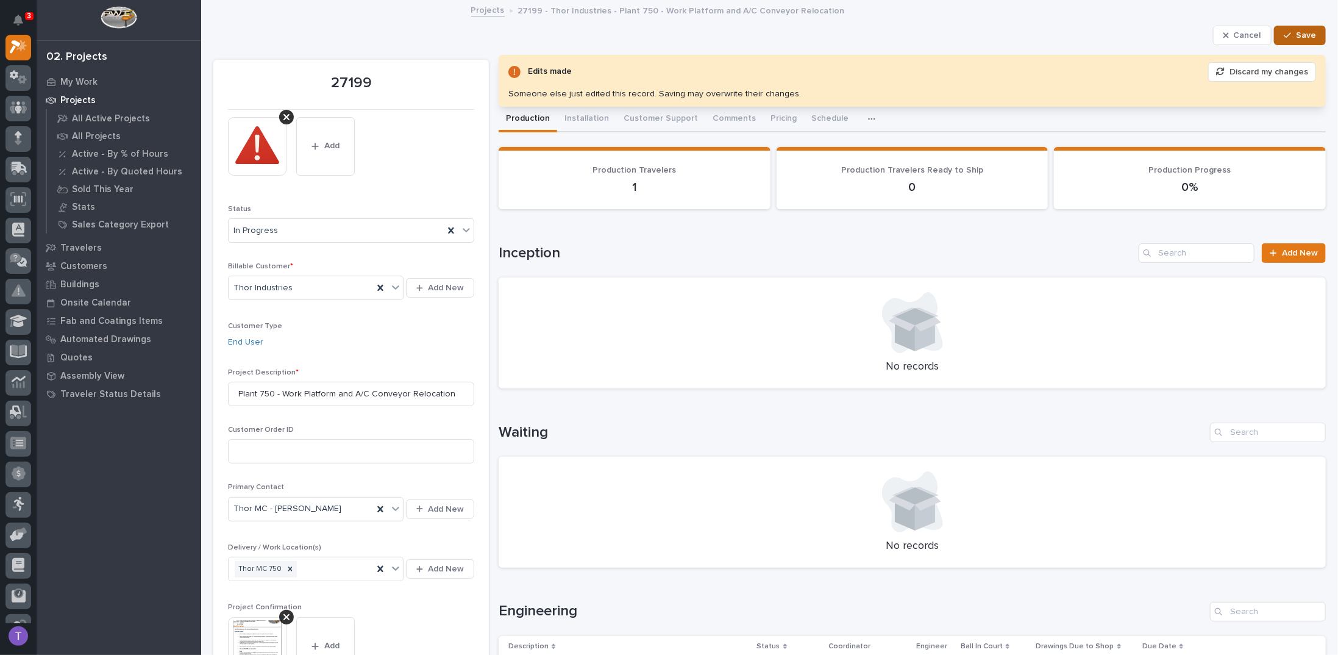
click at [1296, 31] on span "Save" at bounding box center [1306, 35] width 20 height 11
